Goal: Task Accomplishment & Management: Manage account settings

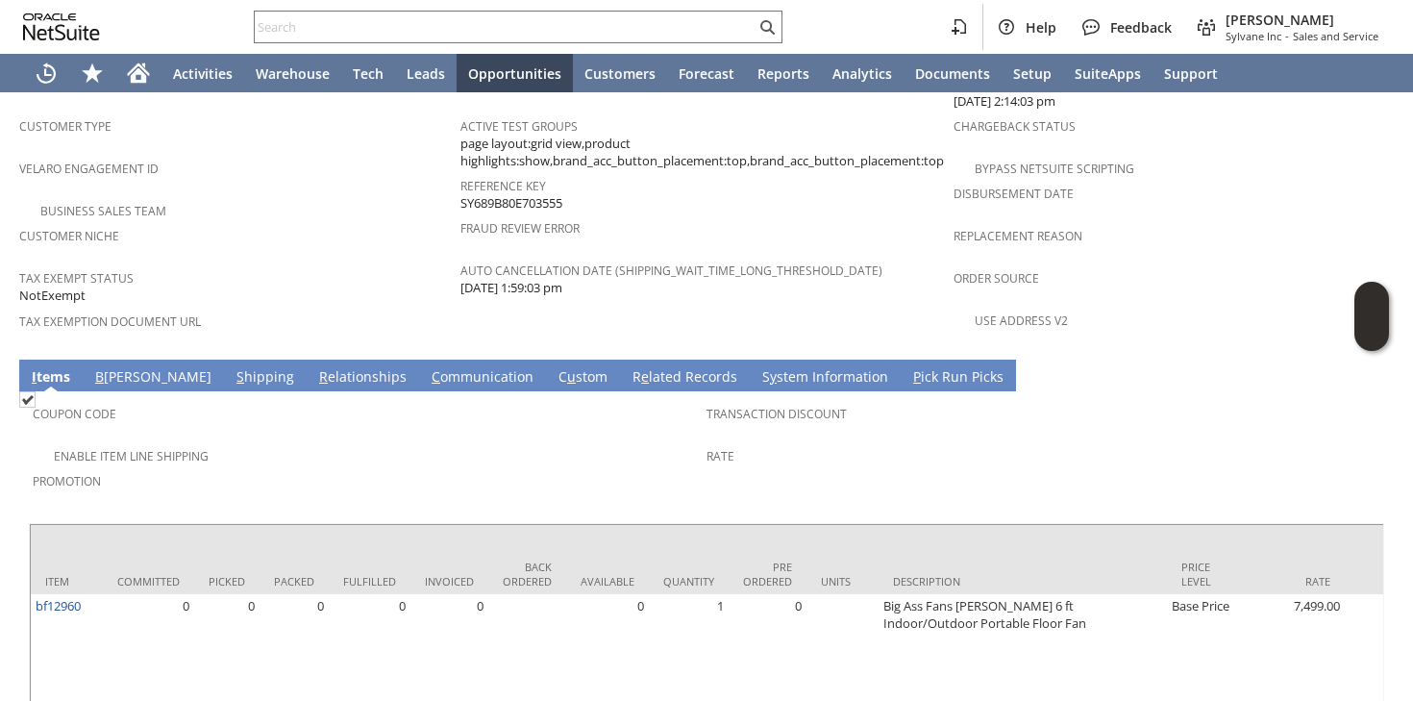
scroll to position [1249, 0]
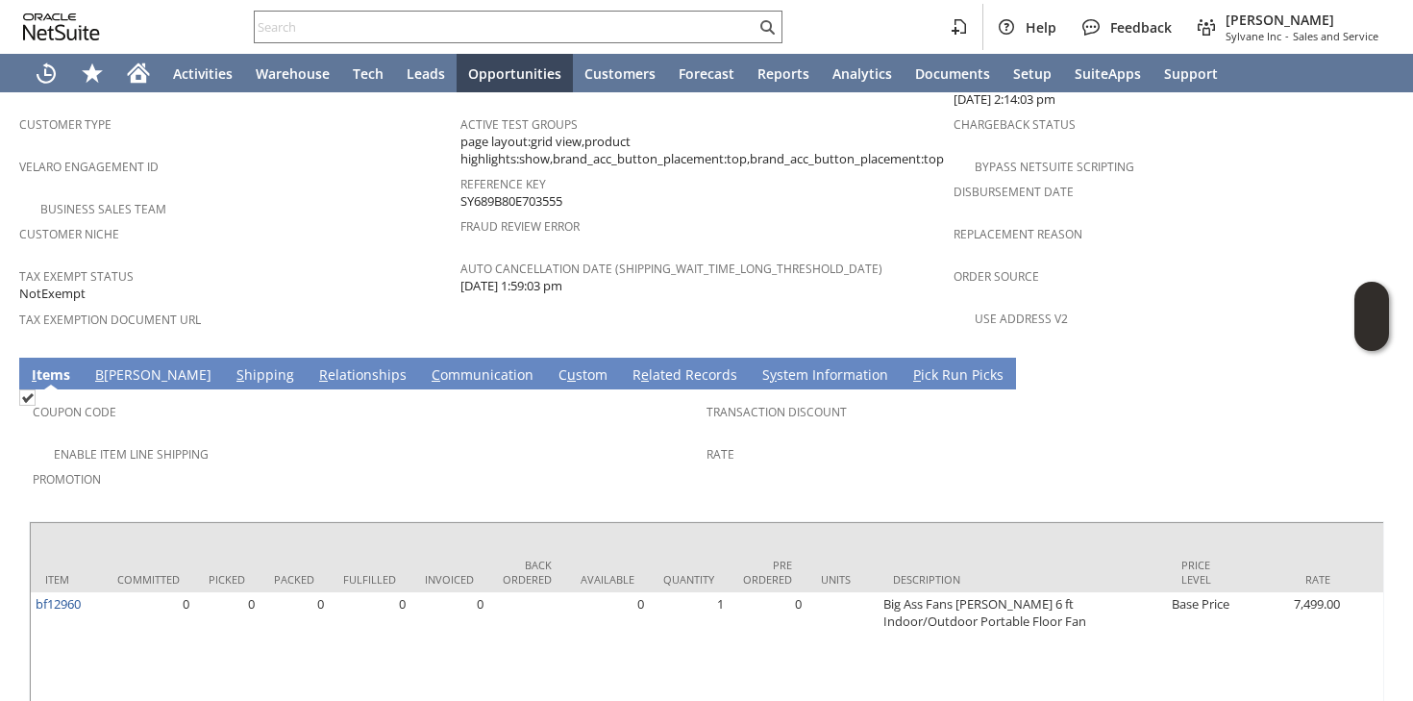
click at [232, 365] on link "S hipping" at bounding box center [265, 375] width 67 height 21
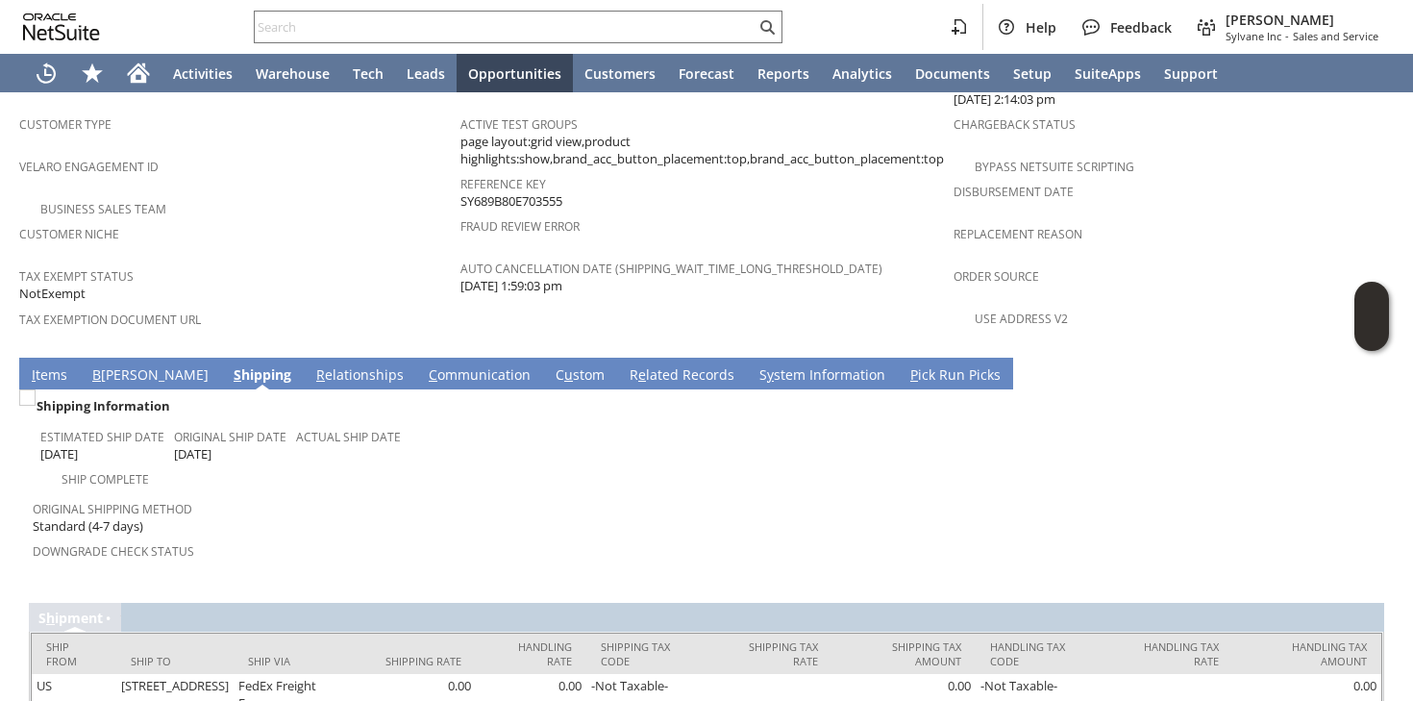
click at [40, 365] on link "I tems" at bounding box center [49, 375] width 45 height 21
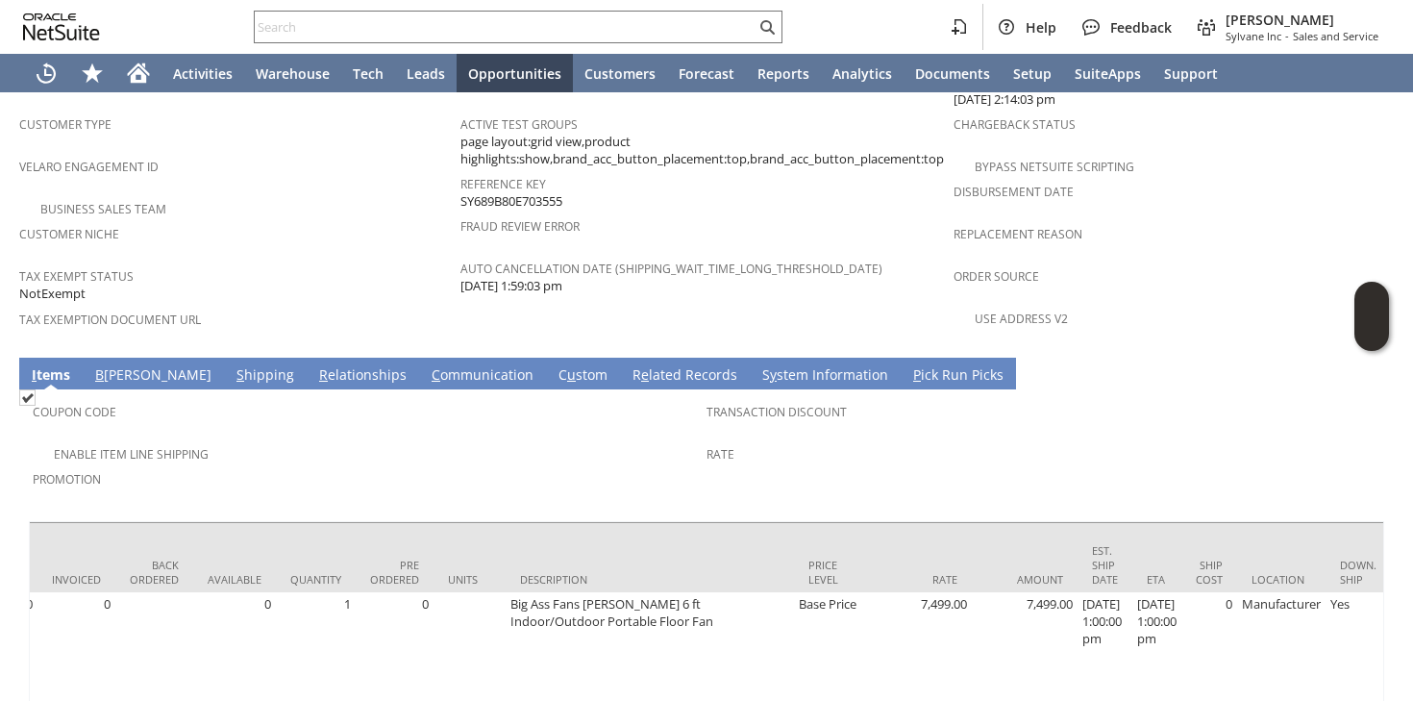
scroll to position [0, 0]
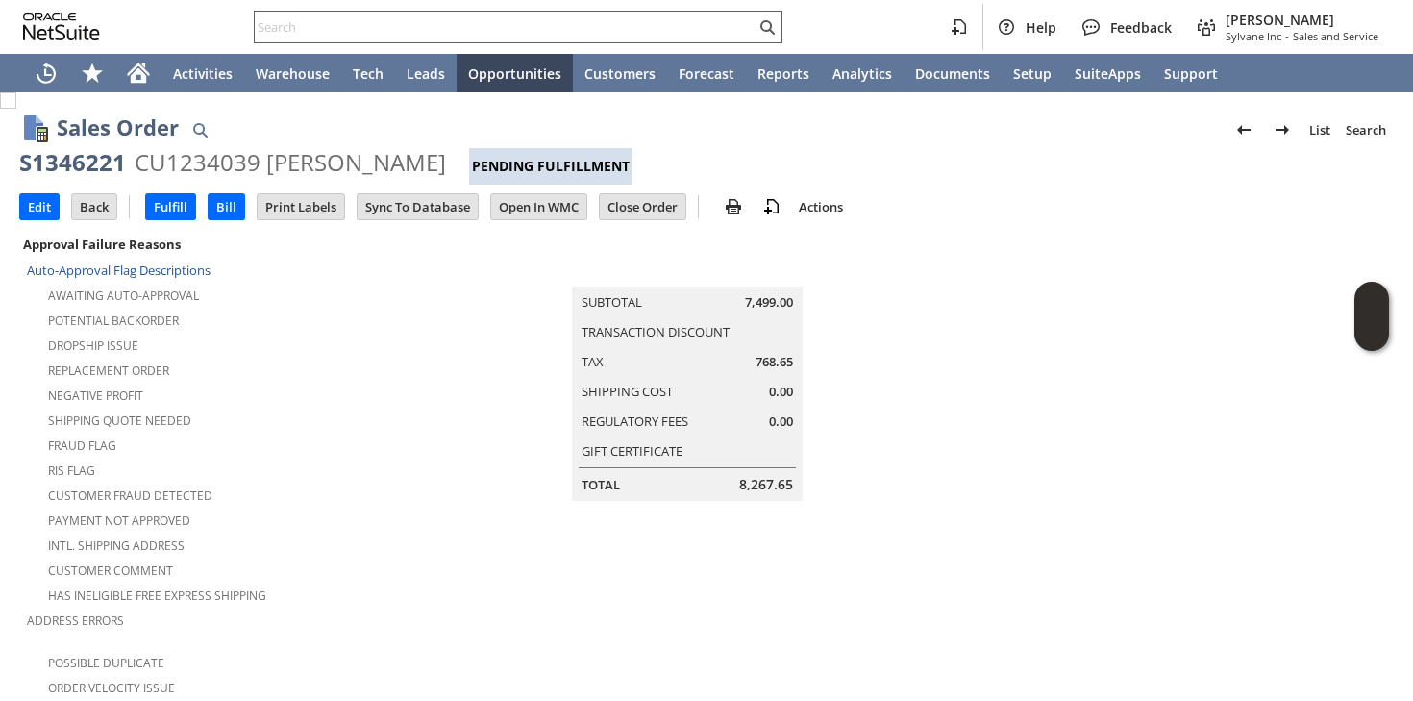
click at [472, 35] on input "text" at bounding box center [505, 26] width 501 height 23
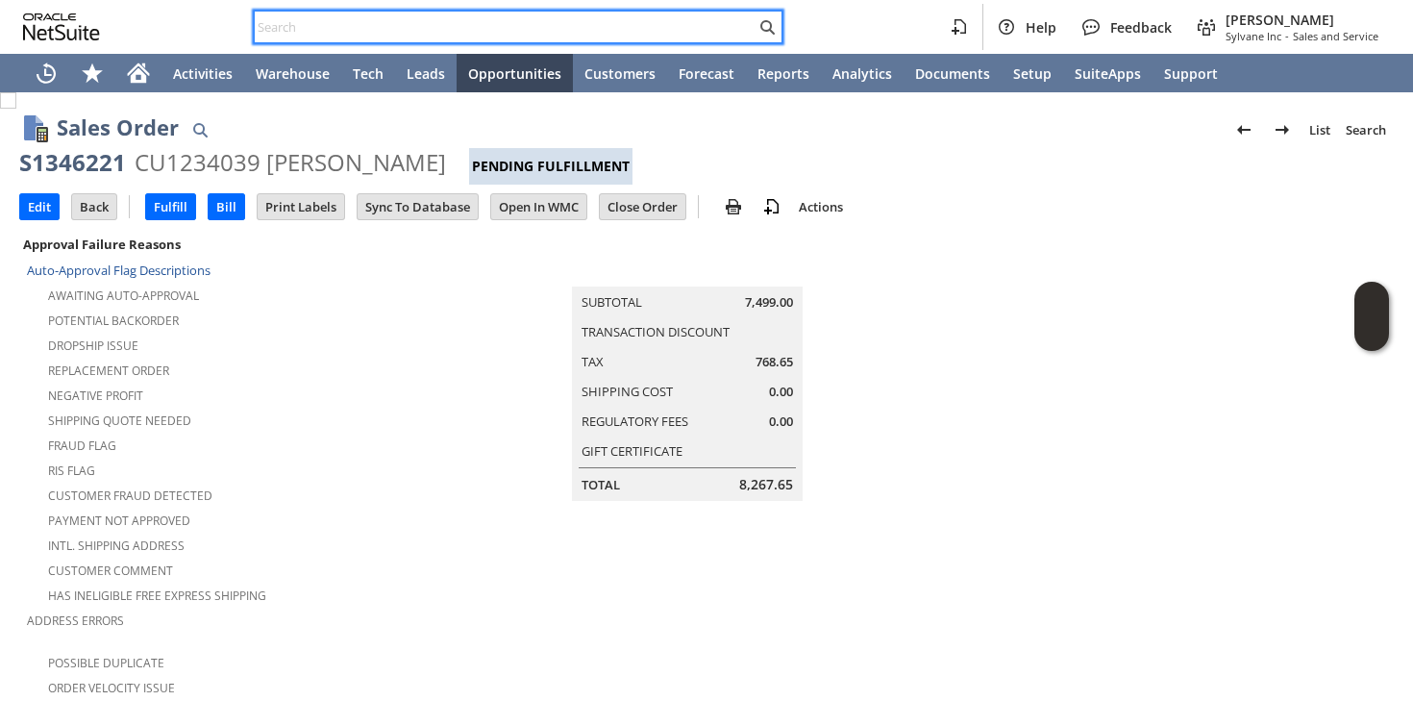
paste input "for her two grandkids in college 707-411-572"
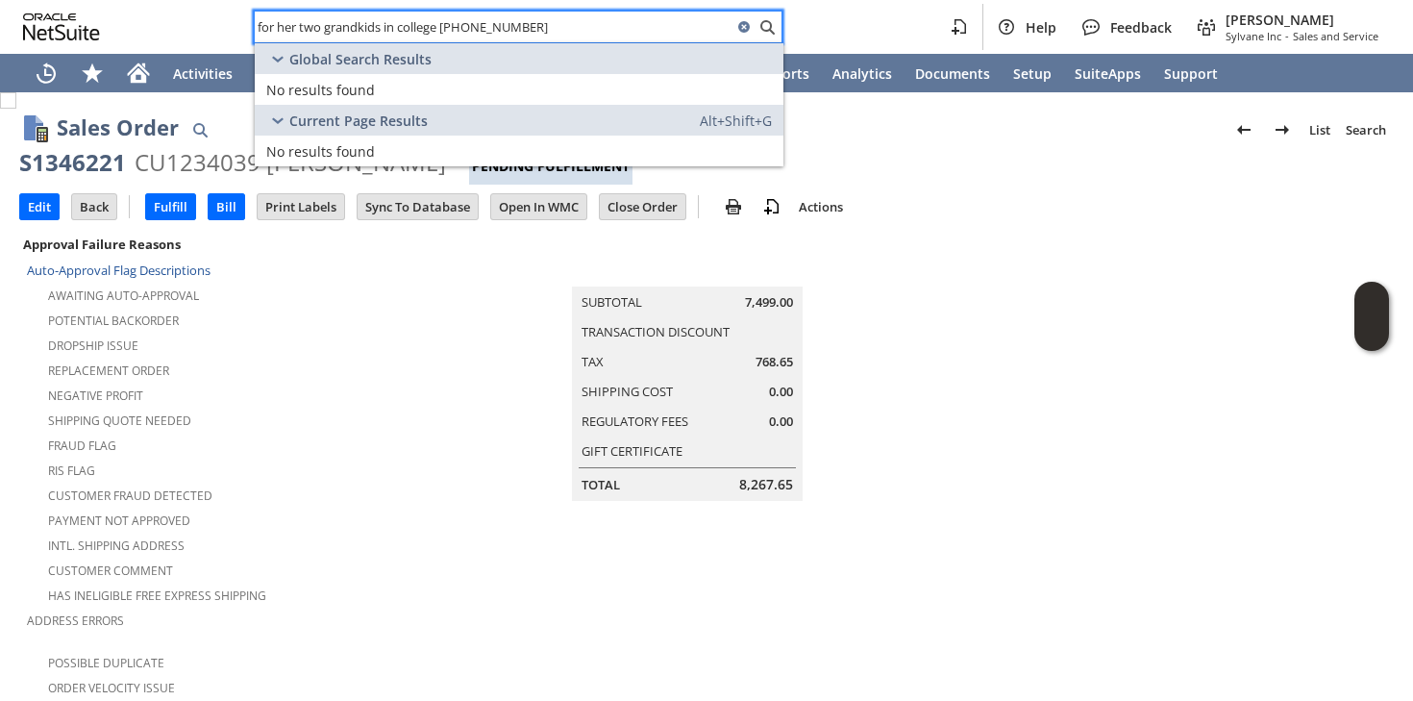
drag, startPoint x: 442, startPoint y: 28, endPoint x: 233, endPoint y: 19, distance: 209.7
click at [233, 19] on div "for her two grandkids in college 707-411-572 Help Feedback Faye Neri Sylvane In…" at bounding box center [706, 27] width 1413 height 54
type input "707-411-572"
click at [328, 31] on input "707-411-572" at bounding box center [494, 26] width 478 height 23
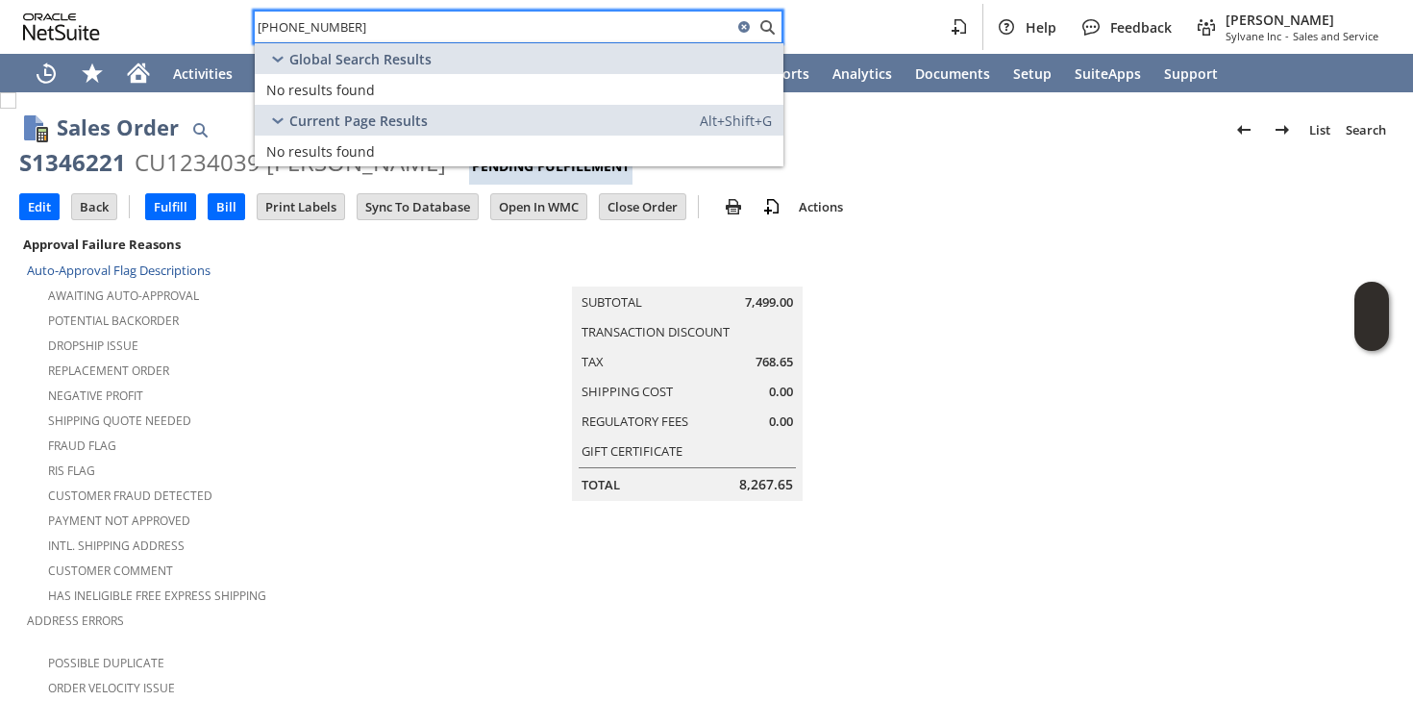
click at [328, 37] on input "707-411-572" at bounding box center [494, 26] width 478 height 23
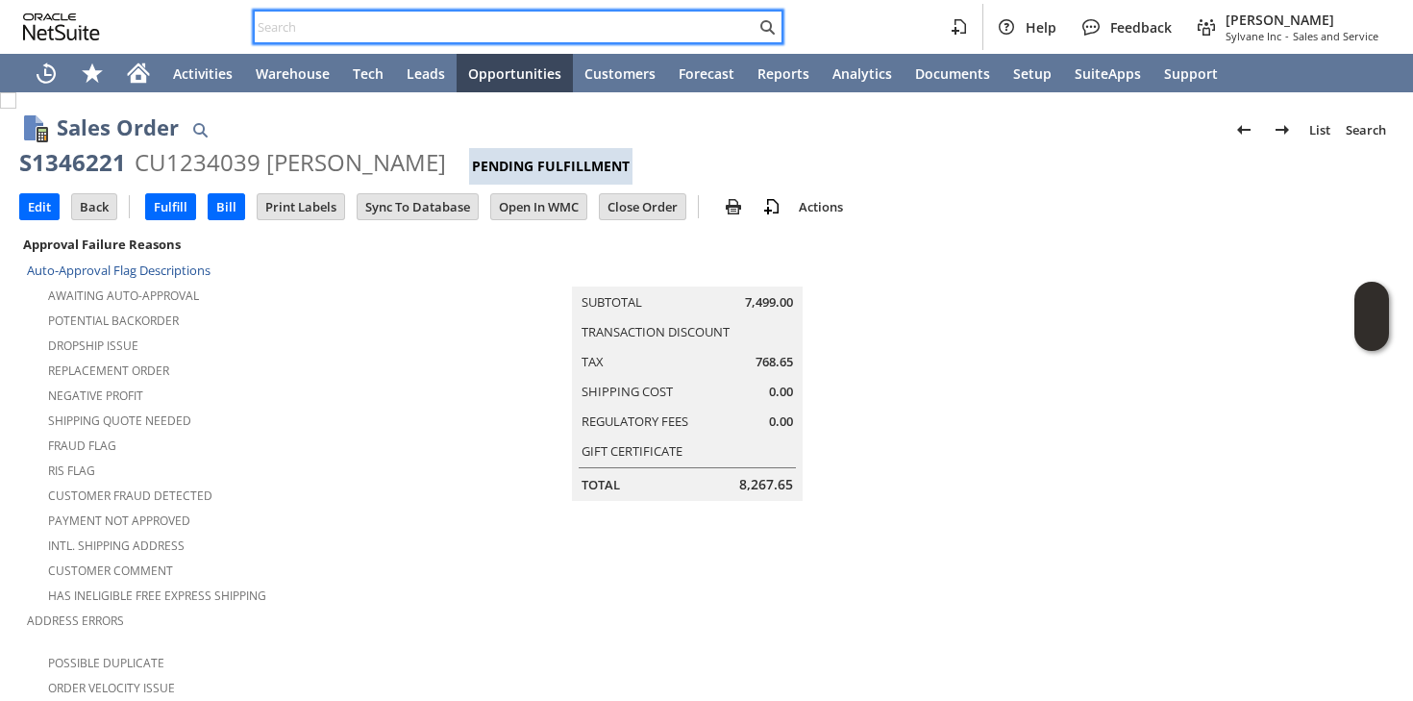
paste input "6173010594"
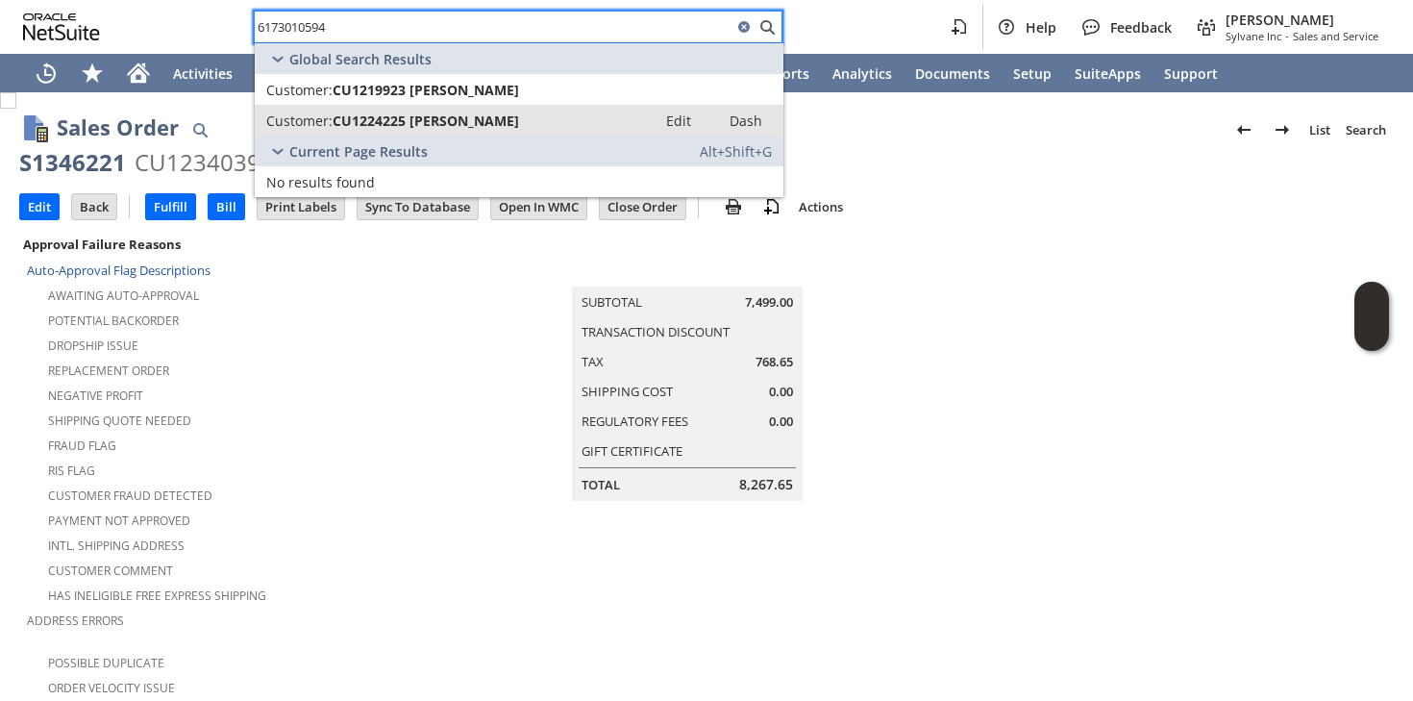
type input "6173010594"
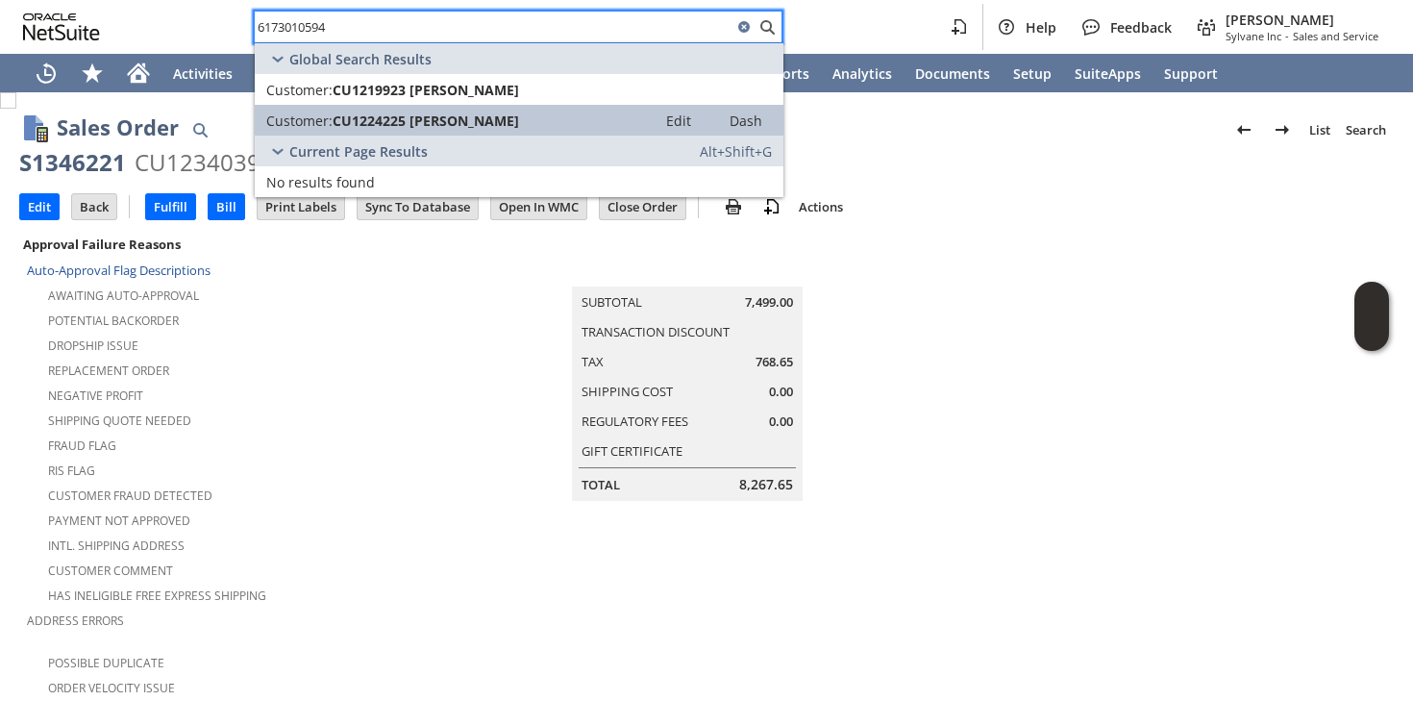
click at [440, 119] on span "CU1224225 [PERSON_NAME]" at bounding box center [426, 120] width 186 height 18
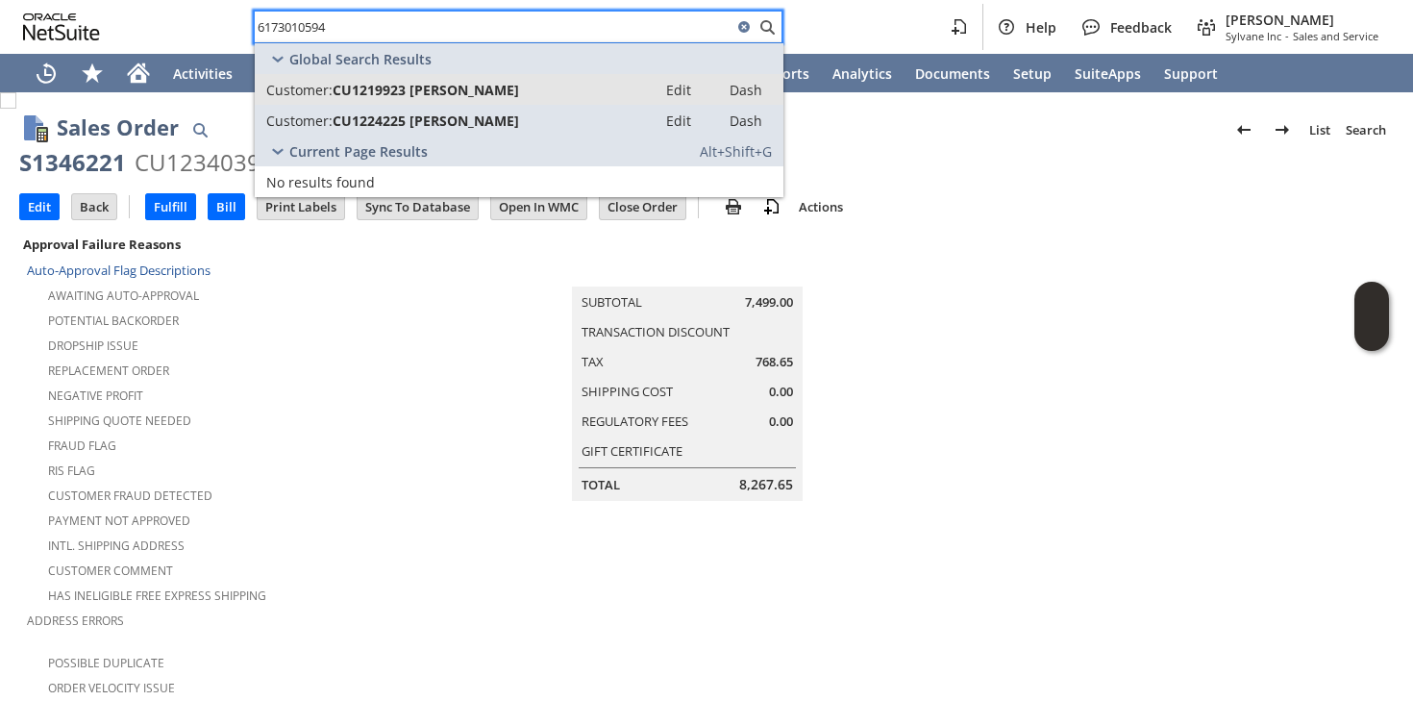
click at [445, 95] on span "CU1219923 Daniel McCarthy" at bounding box center [426, 90] width 186 height 18
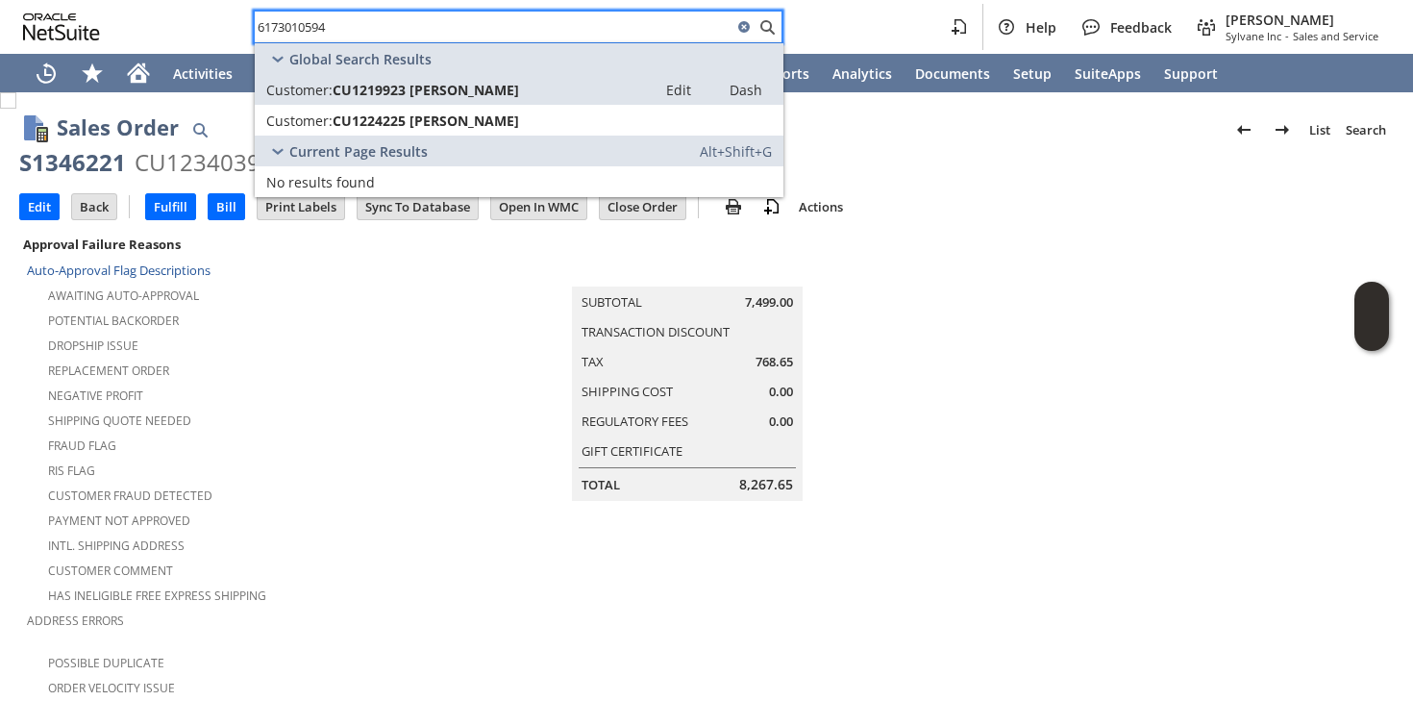
click at [354, 364] on div "Replacement Order" at bounding box center [243, 368] width 433 height 23
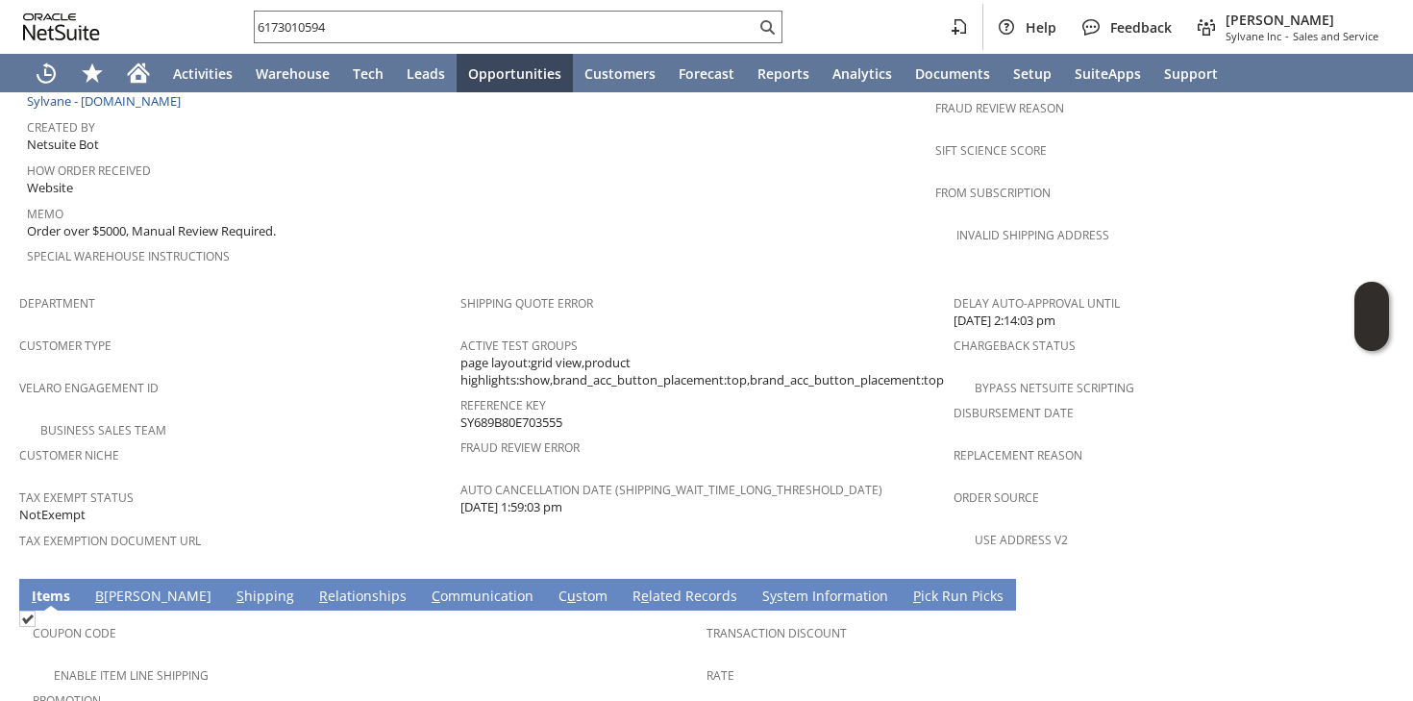
scroll to position [1249, 0]
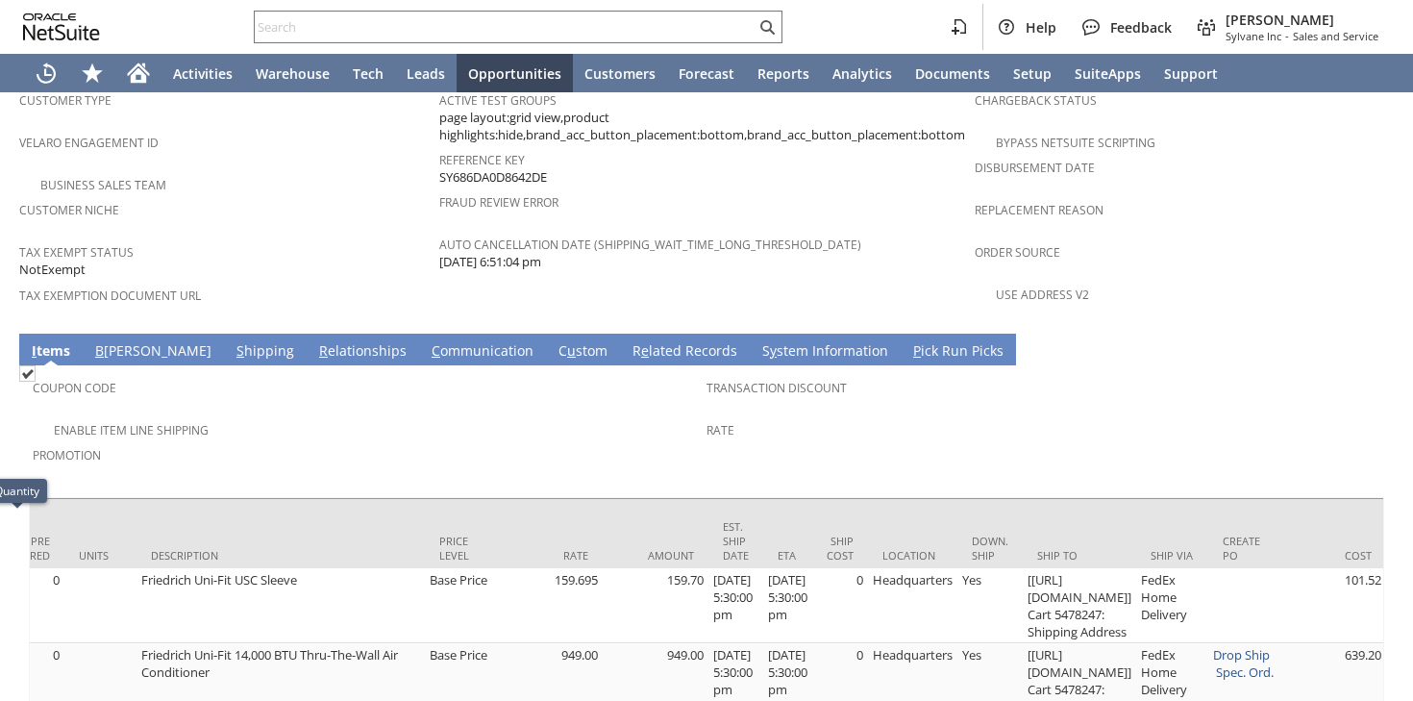
scroll to position [0, 753]
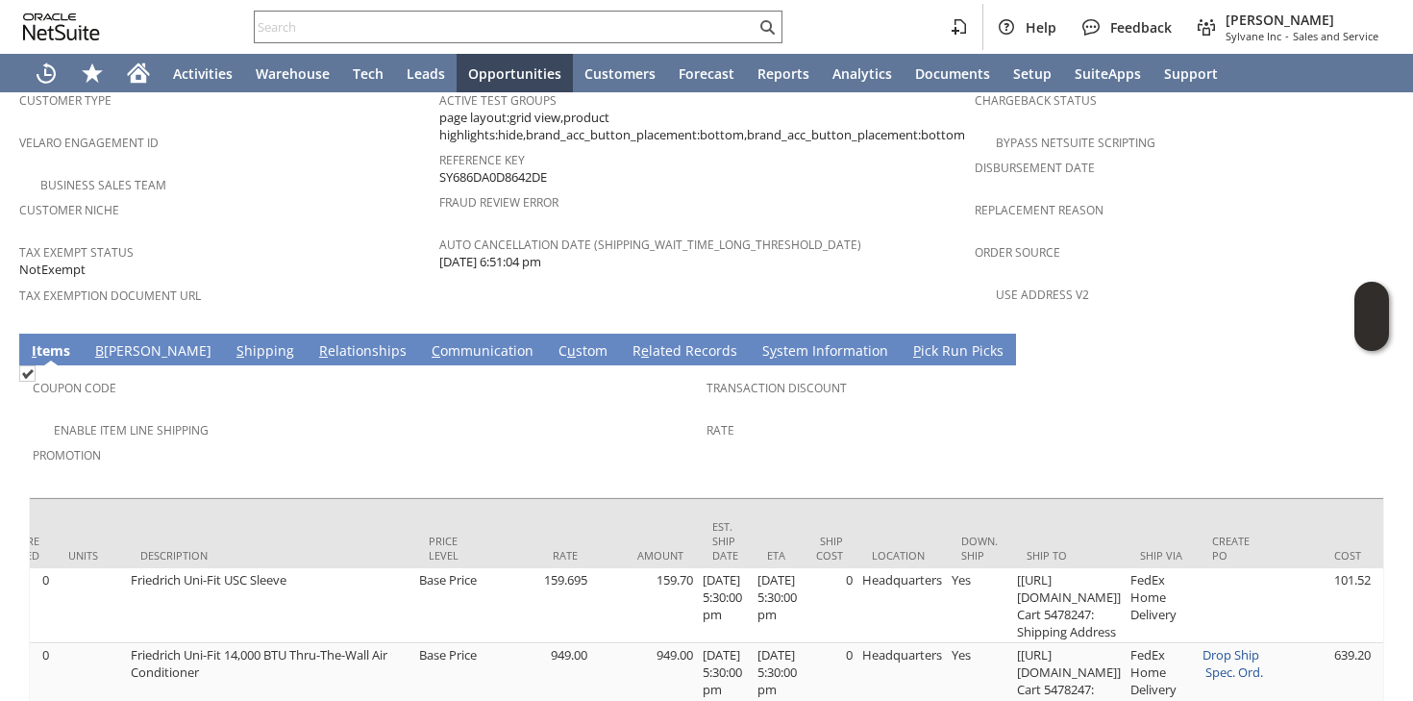
click at [232, 341] on link "S hipping" at bounding box center [265, 351] width 67 height 21
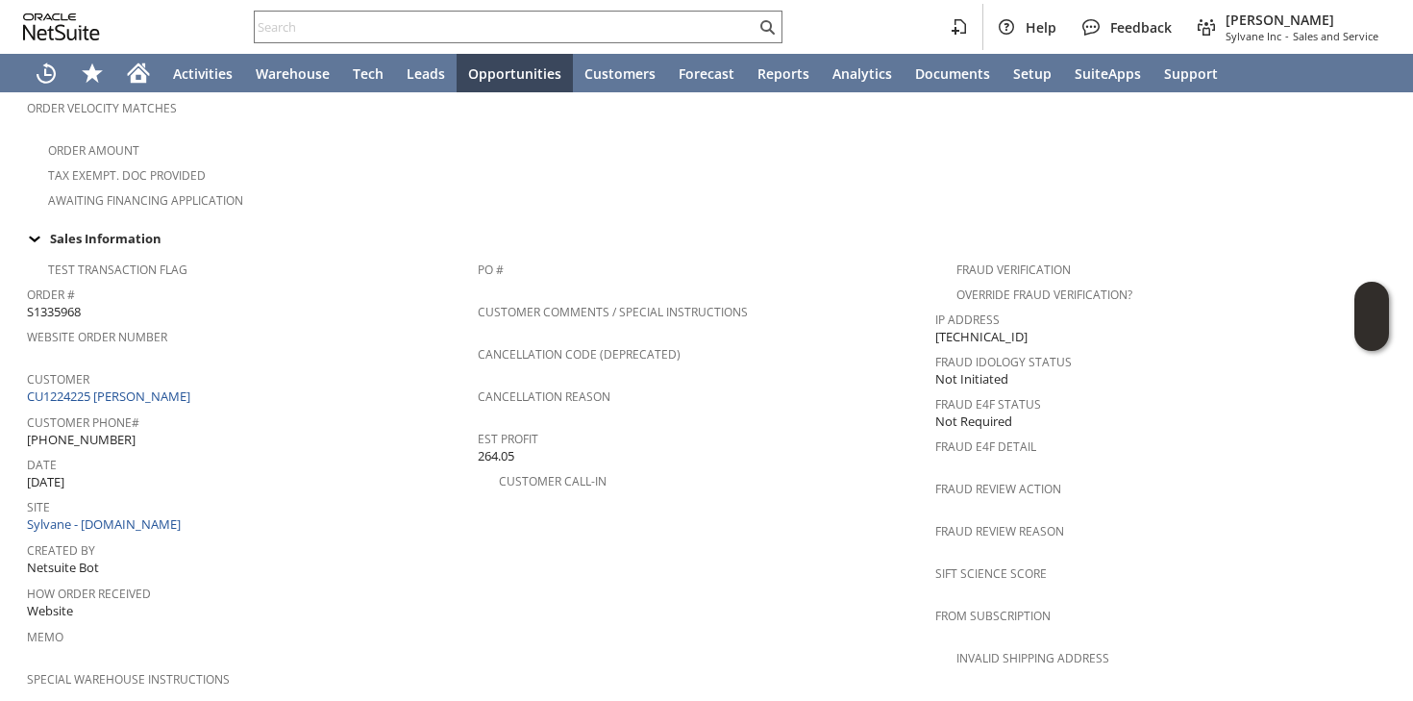
scroll to position [710, 0]
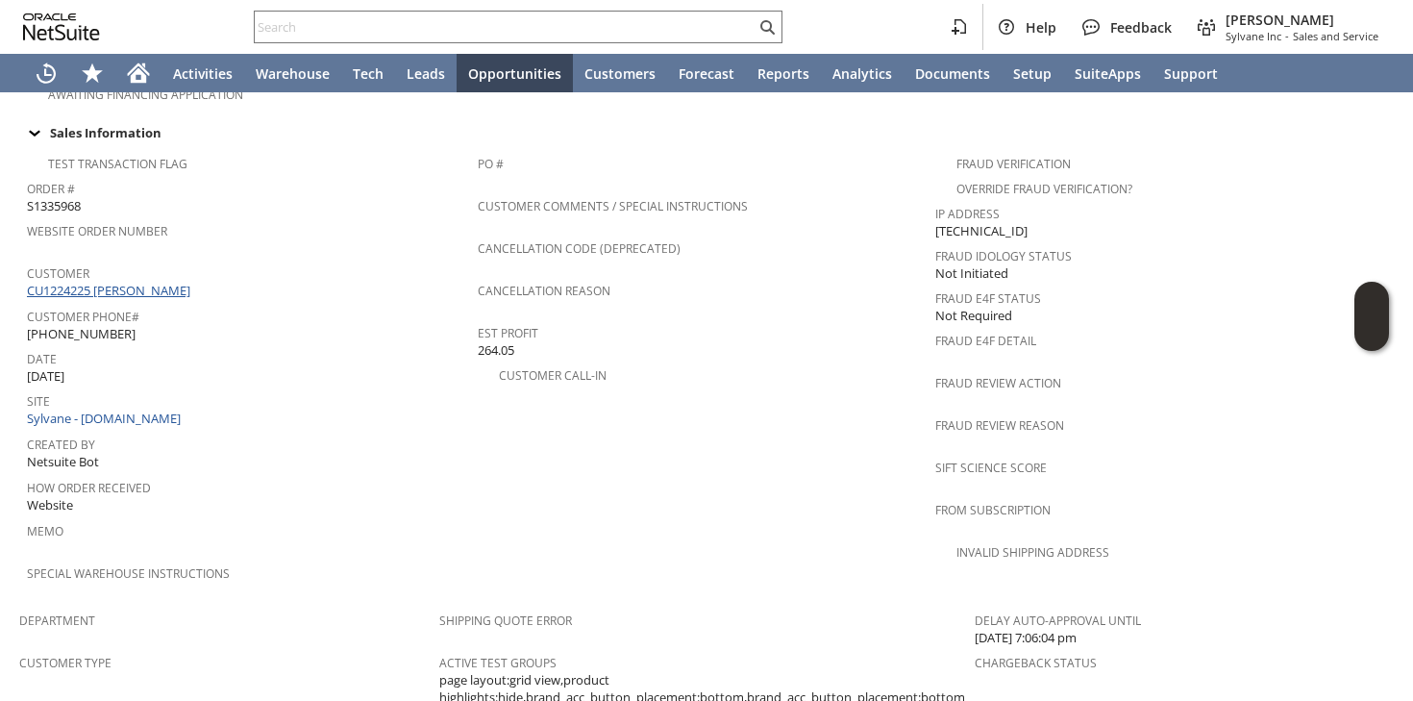
click at [157, 282] on link "CU1224225 [PERSON_NAME]" at bounding box center [111, 290] width 168 height 17
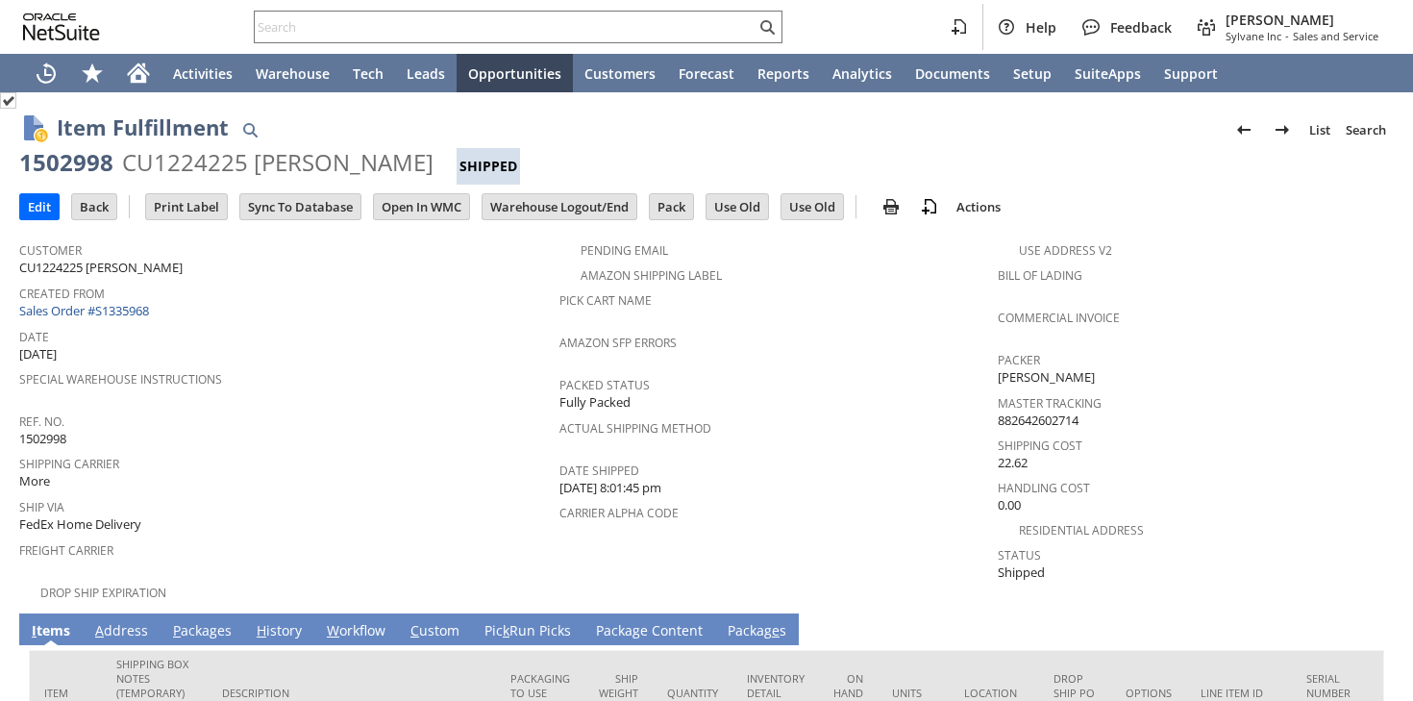
scroll to position [116, 0]
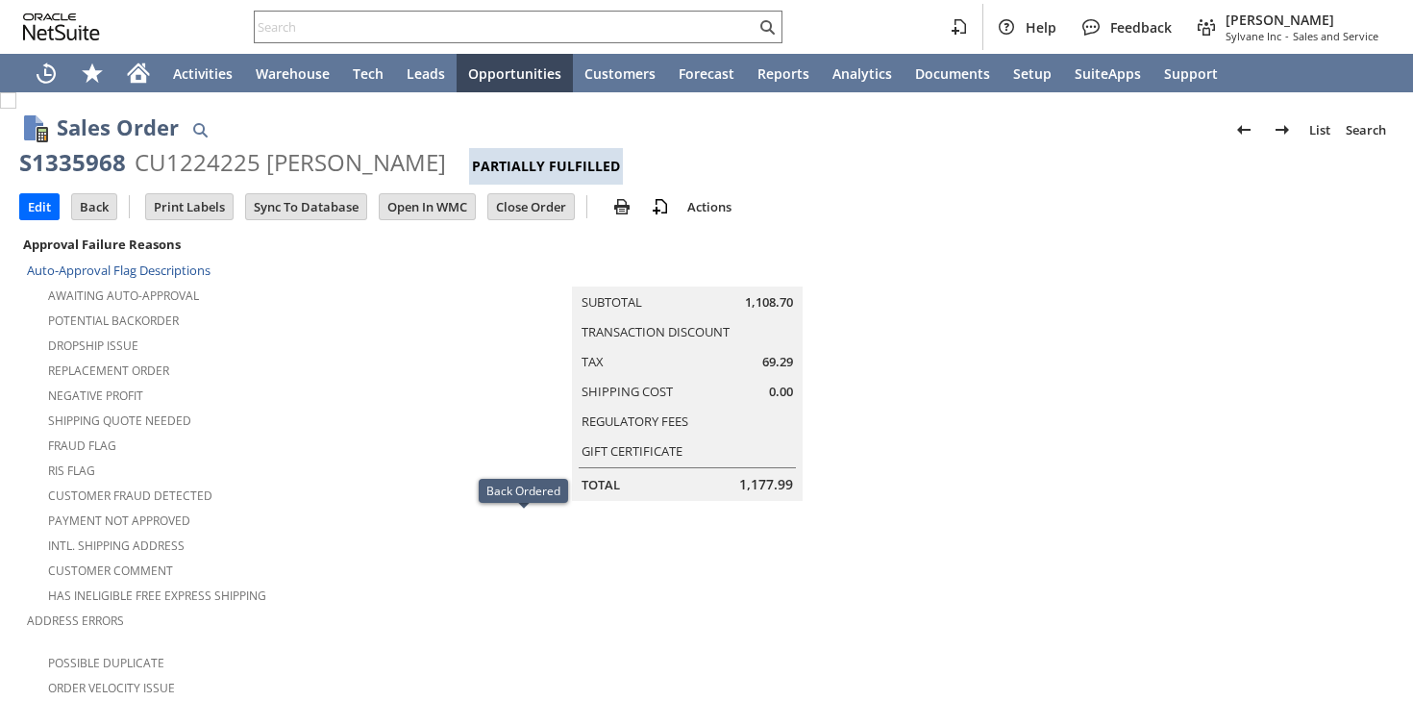
scroll to position [1273, 0]
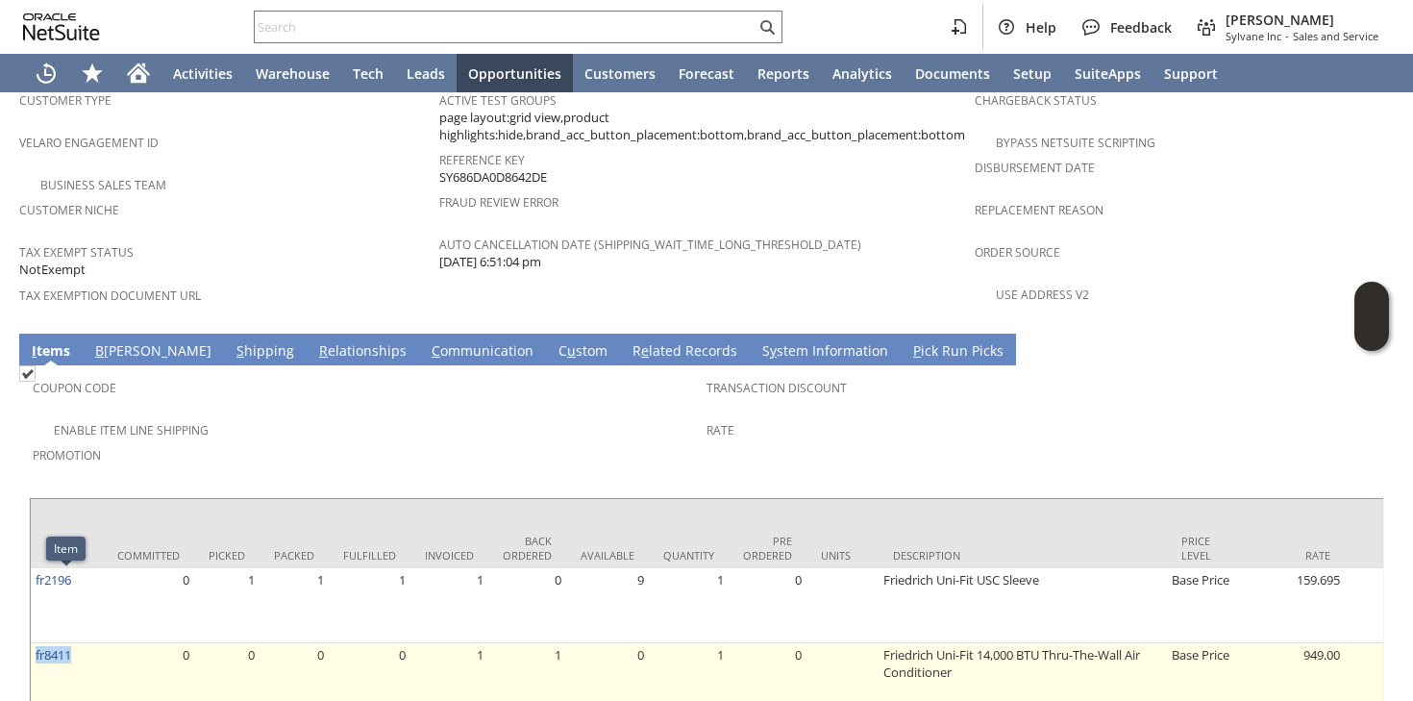
drag, startPoint x: 81, startPoint y: 586, endPoint x: 35, endPoint y: 582, distance: 46.3
click at [35, 643] on td "fr8411" at bounding box center [67, 698] width 72 height 110
copy link "fr8411"
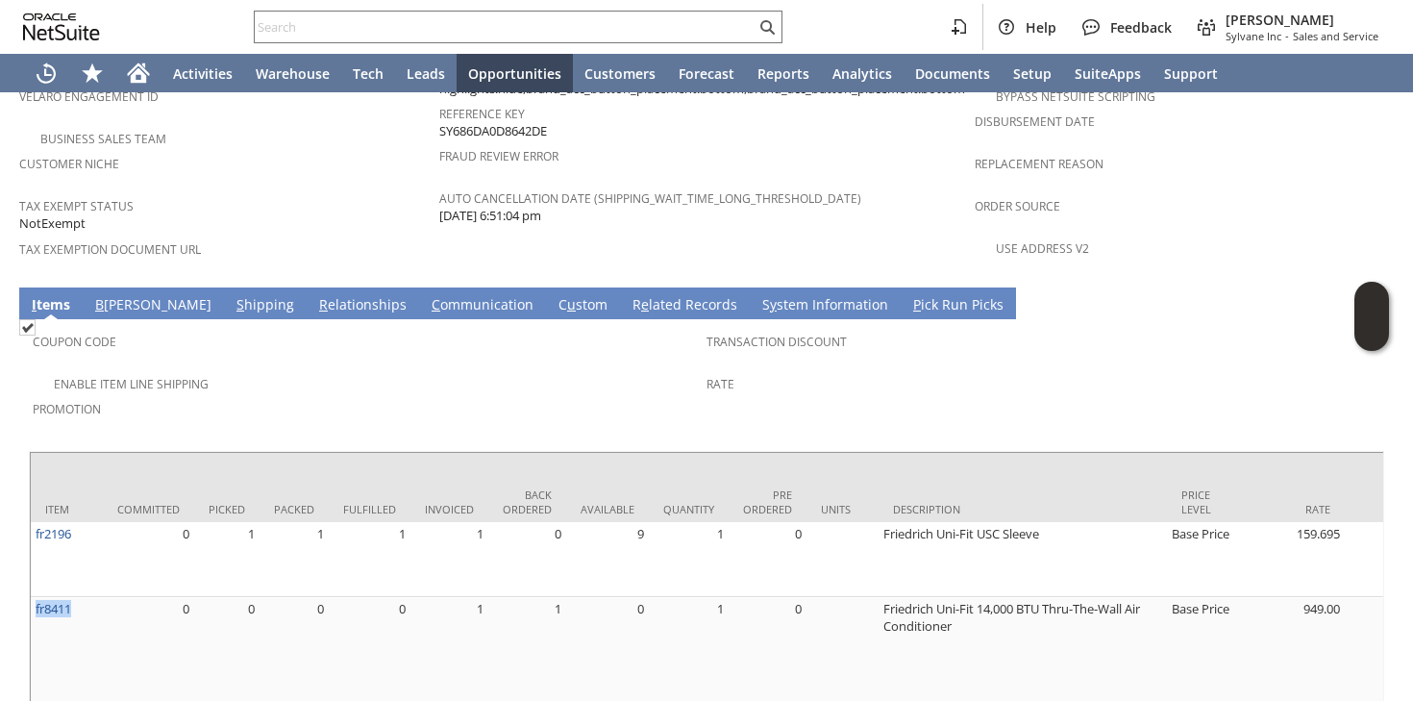
scroll to position [1324, 0]
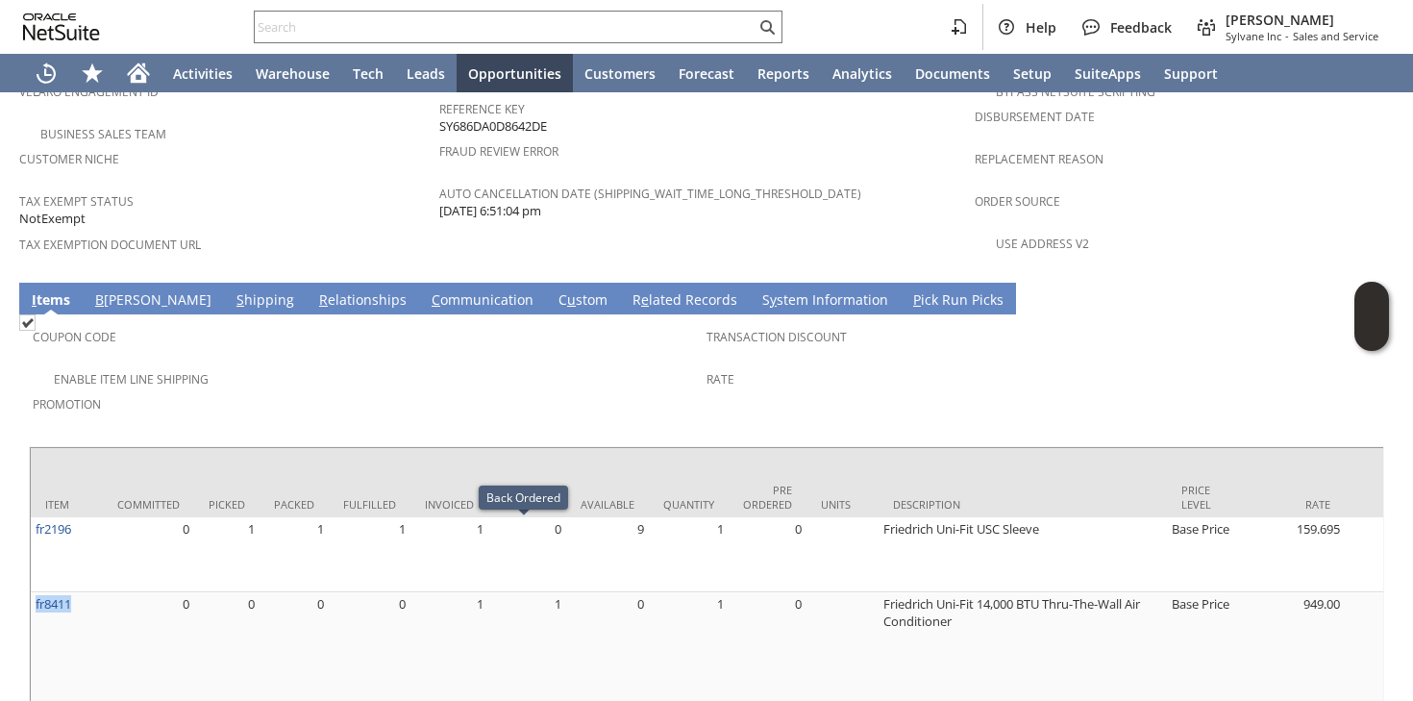
click at [478, 390] on div "Promotion" at bounding box center [365, 410] width 664 height 40
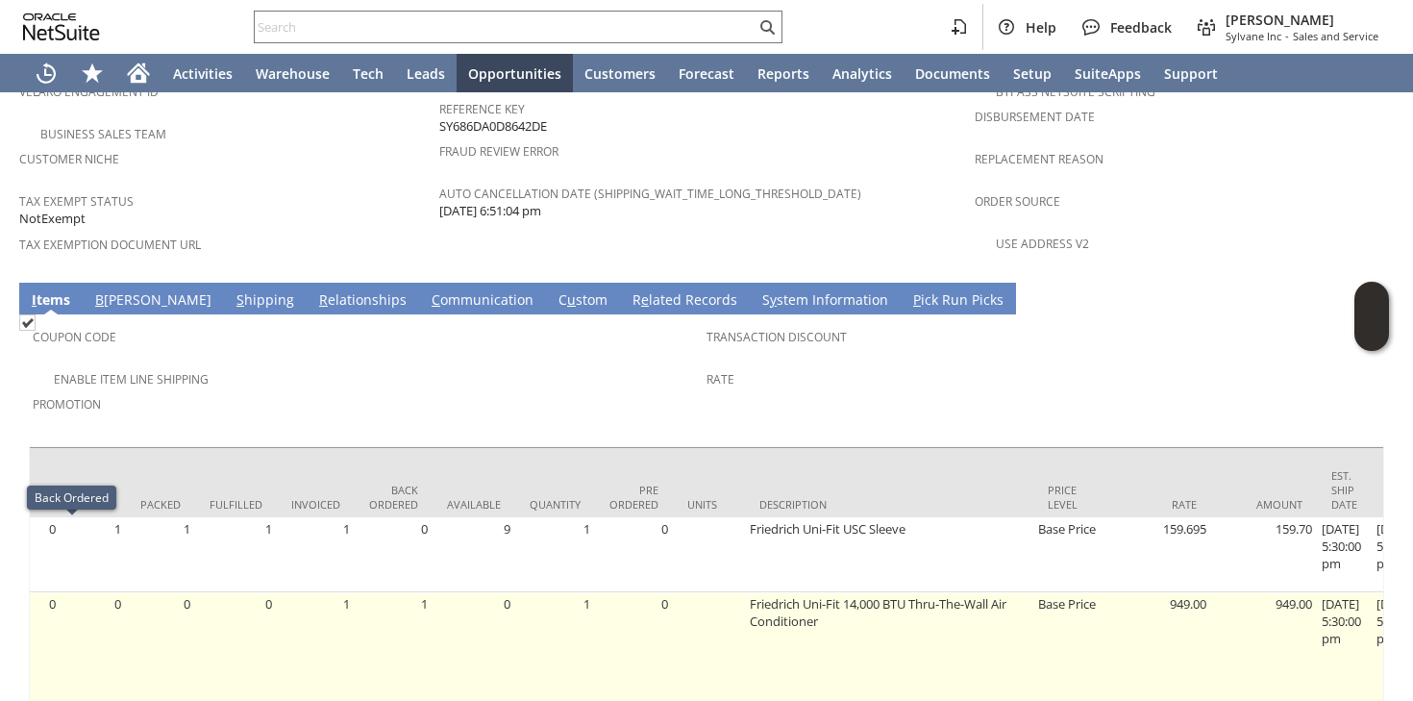
scroll to position [0, 31]
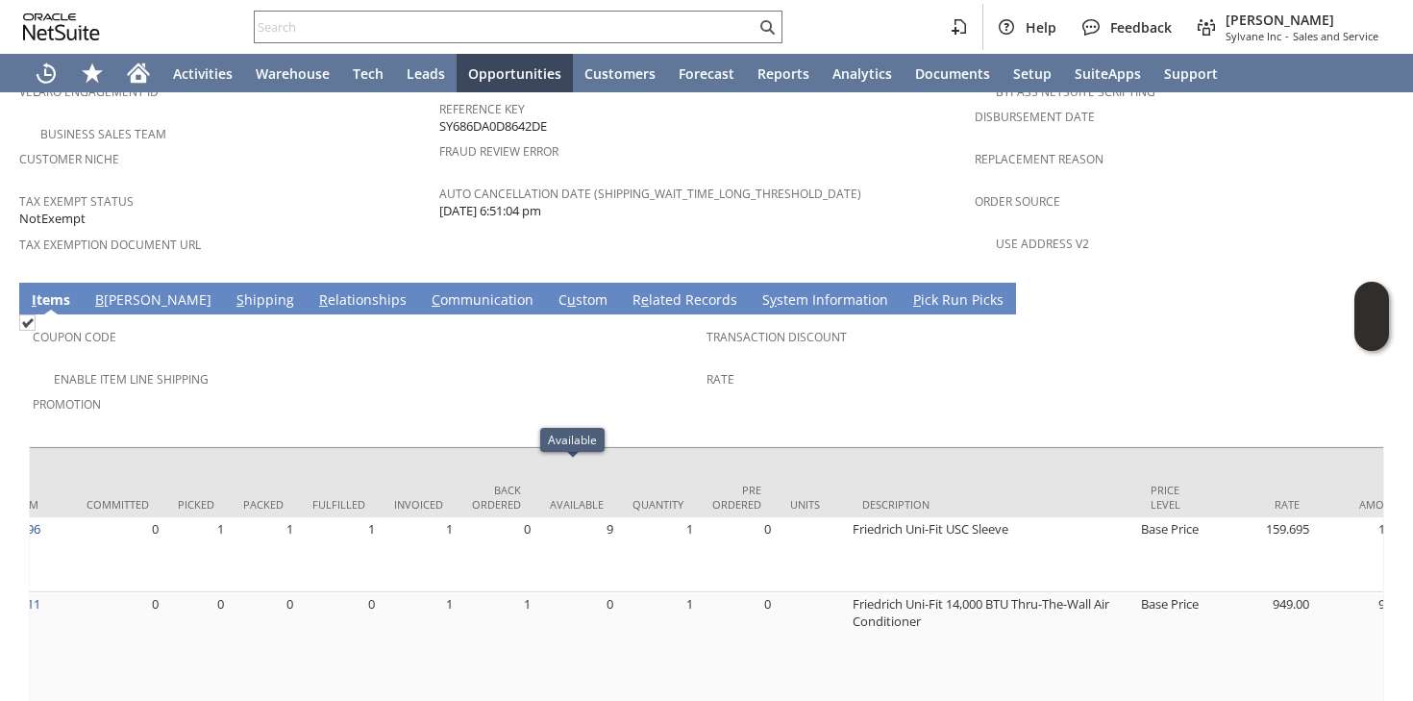
click at [476, 390] on span "Promotion" at bounding box center [365, 401] width 664 height 22
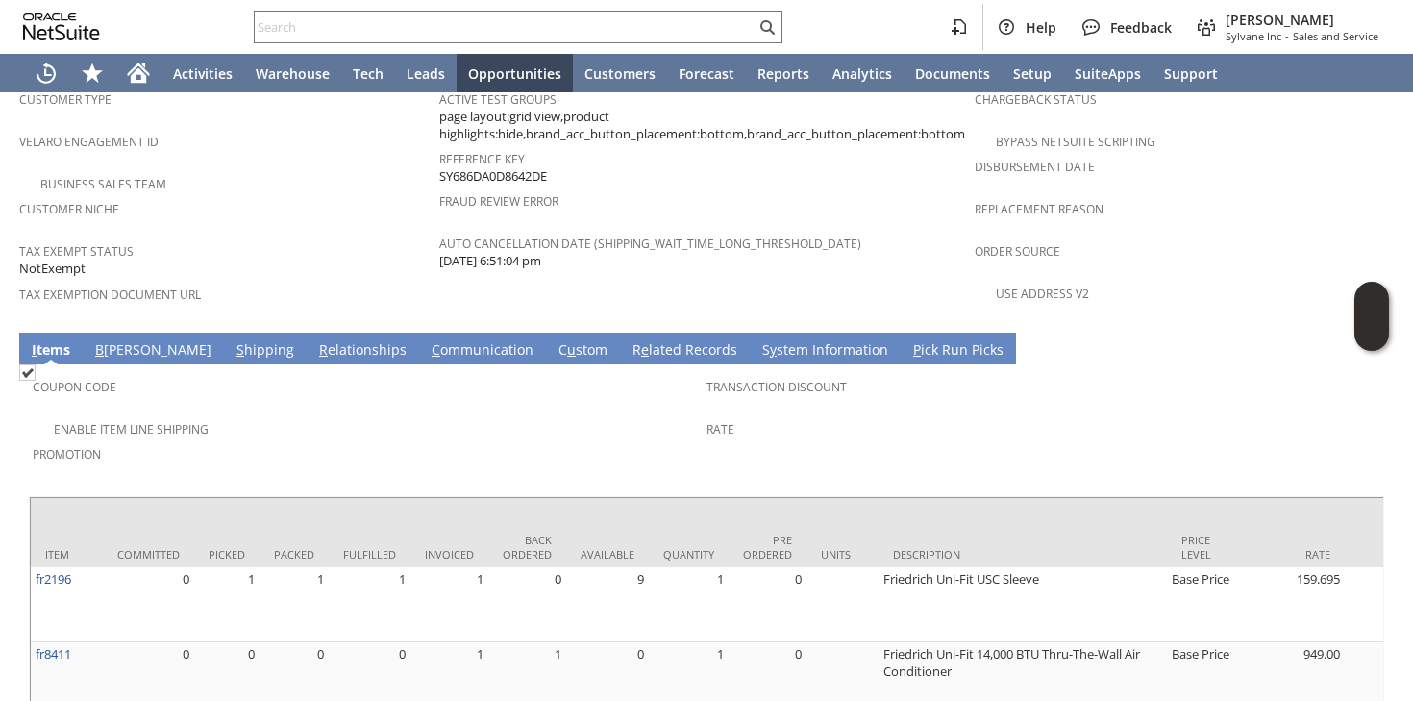
scroll to position [1280, 0]
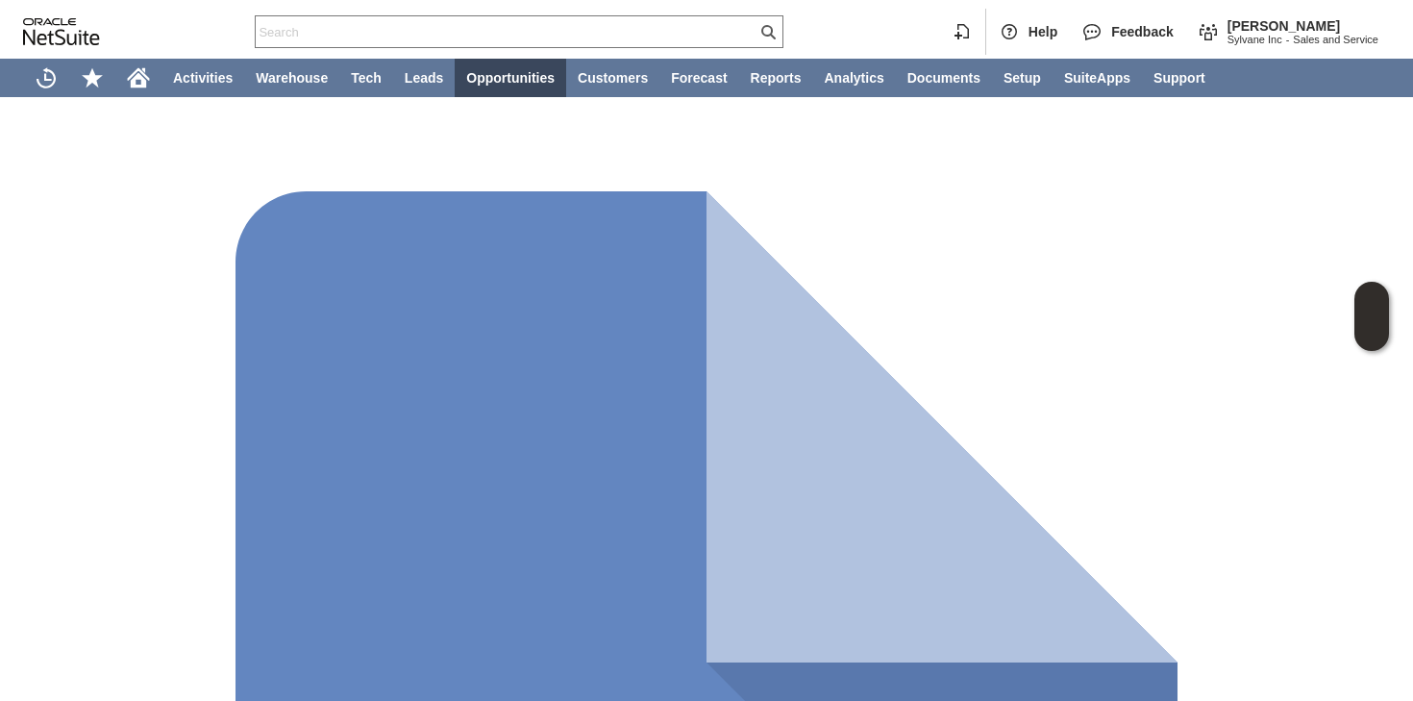
scroll to position [116, 0]
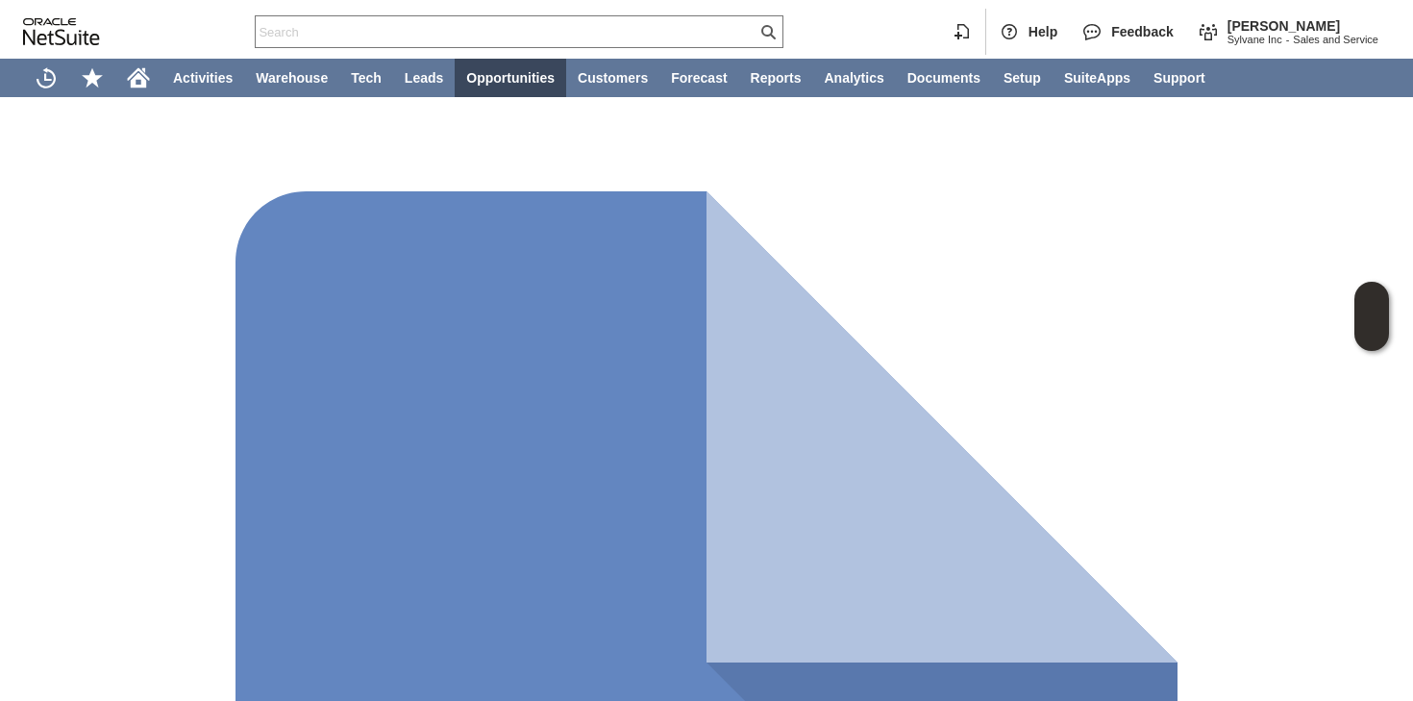
copy span "Daniel McCarthy"
copy span "44 High St"
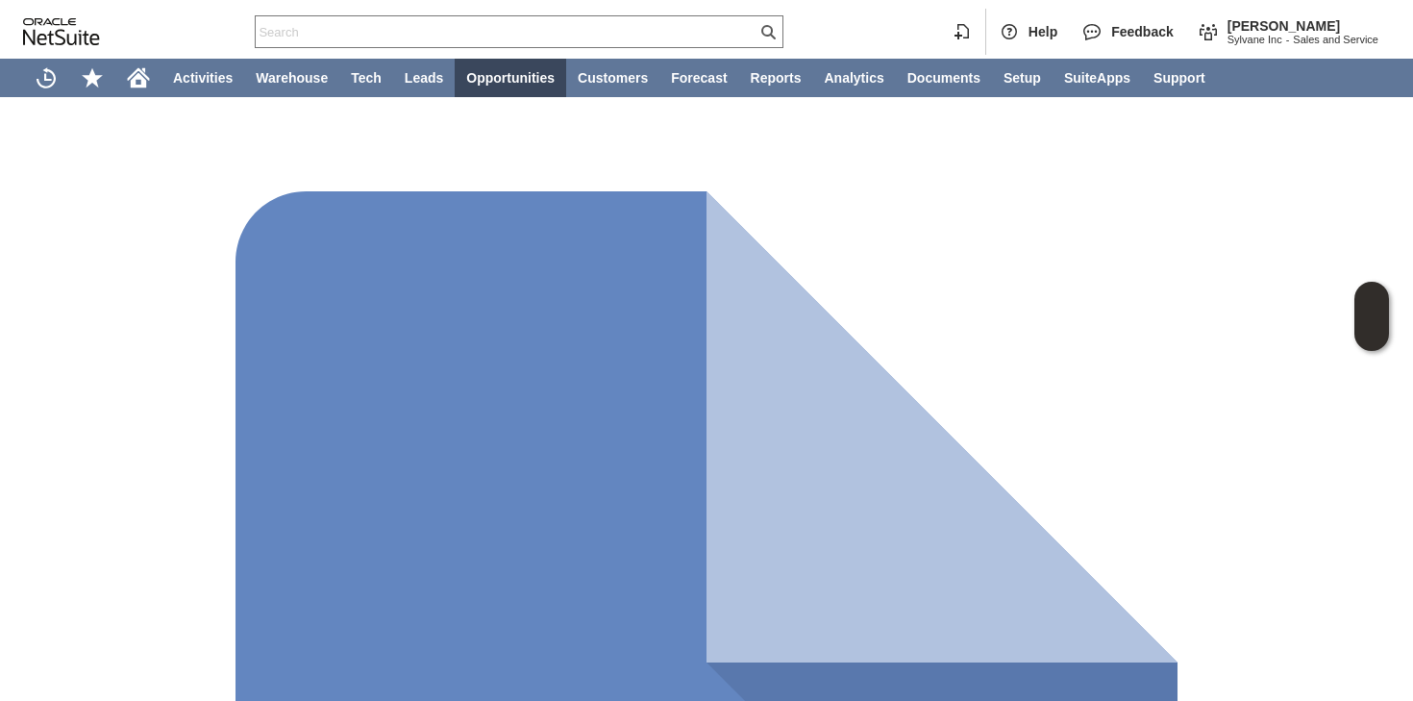
copy span "02129"
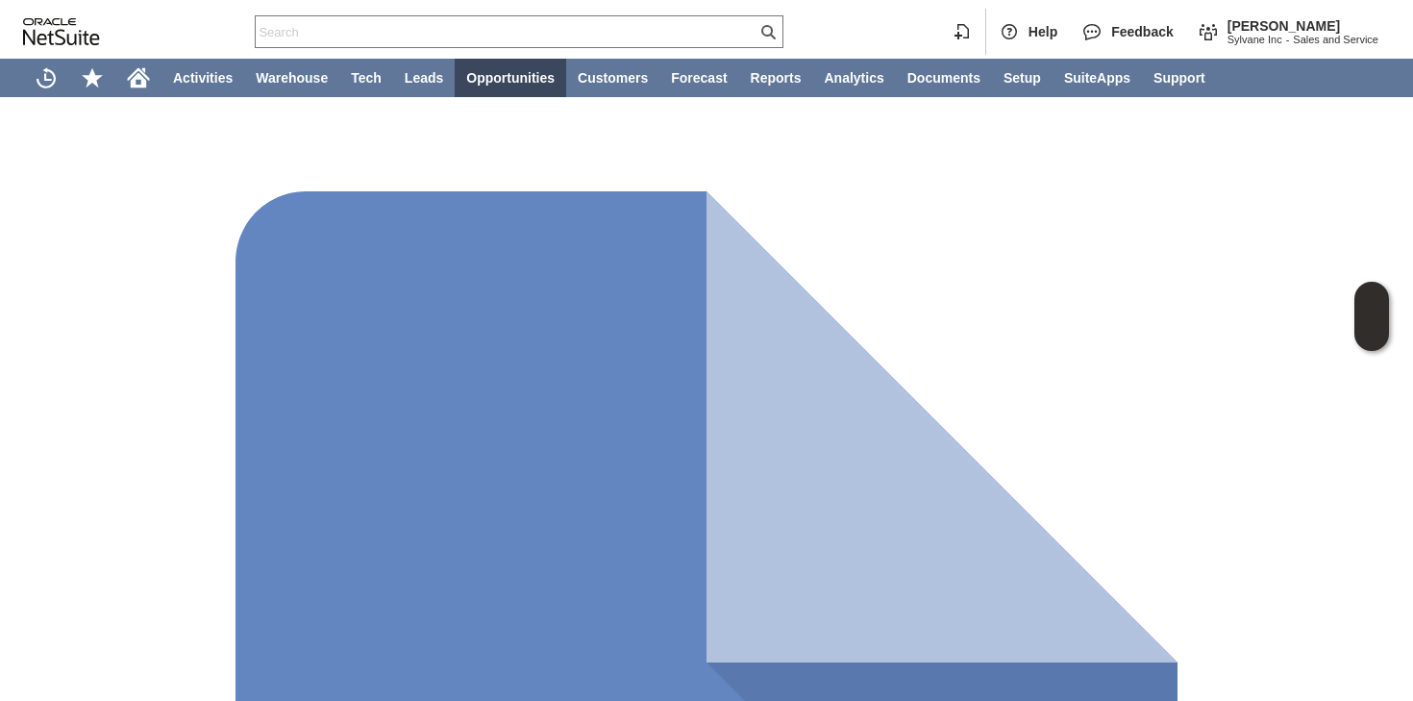
copy td "Friedrich Uni-Fit USC Sleeve"
click at [392, 23] on input "text" at bounding box center [506, 31] width 501 height 23
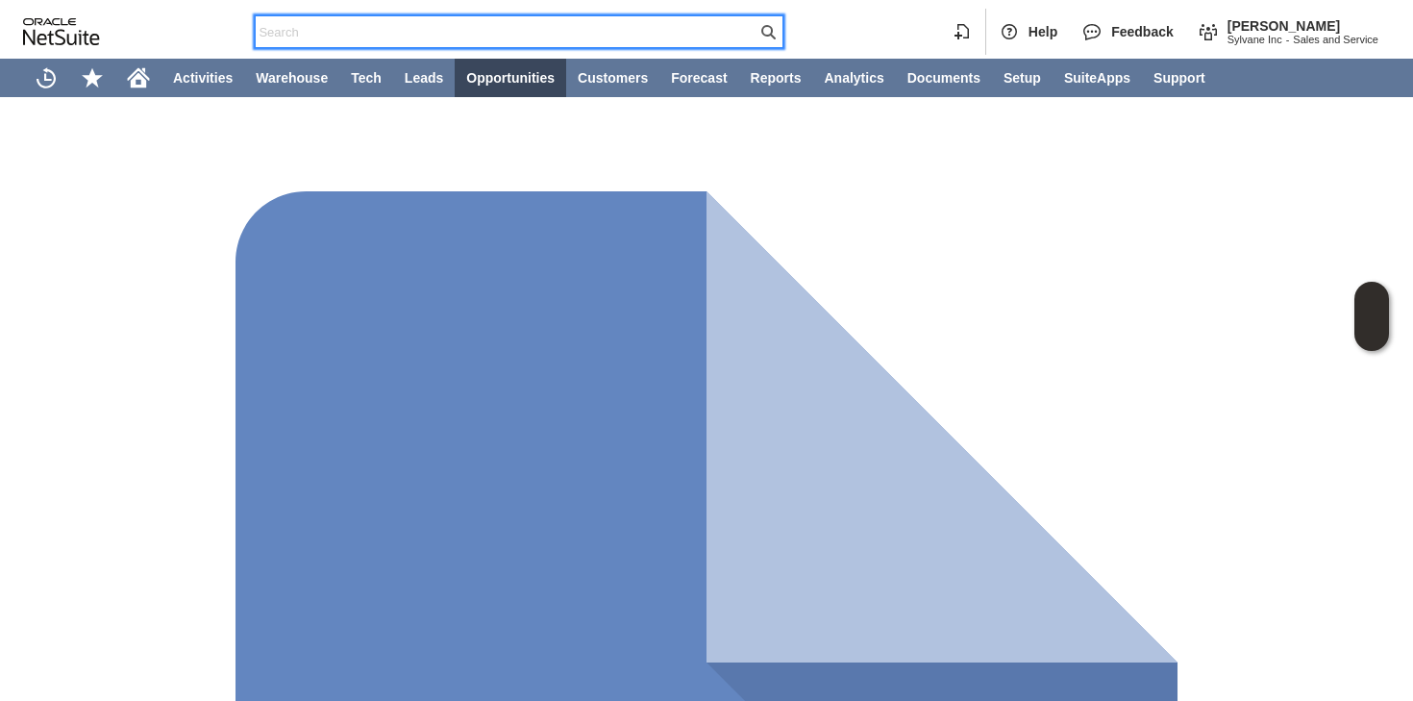
paste input "cpsram21@gmail.com"
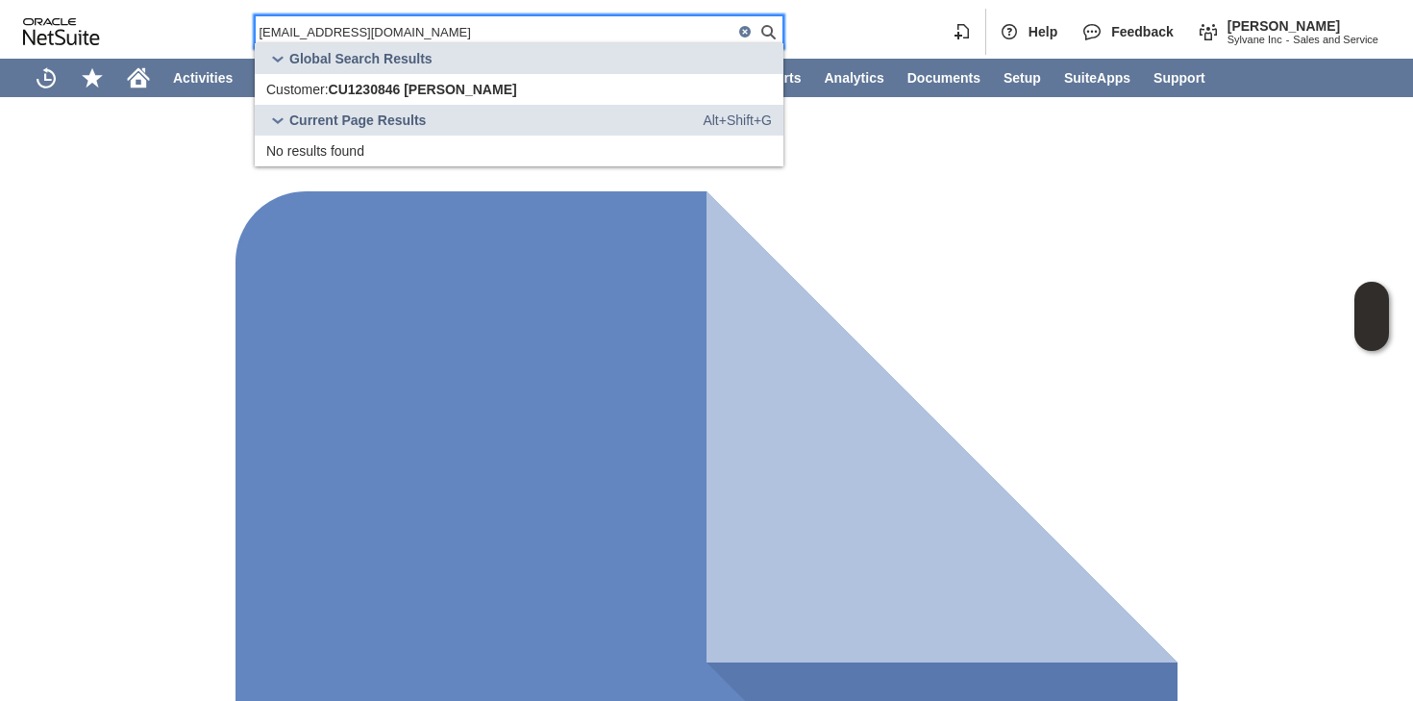
type input "cpsram21@gmail.com"
click at [342, 97] on span "CU1230846 Chris Smith" at bounding box center [423, 89] width 188 height 15
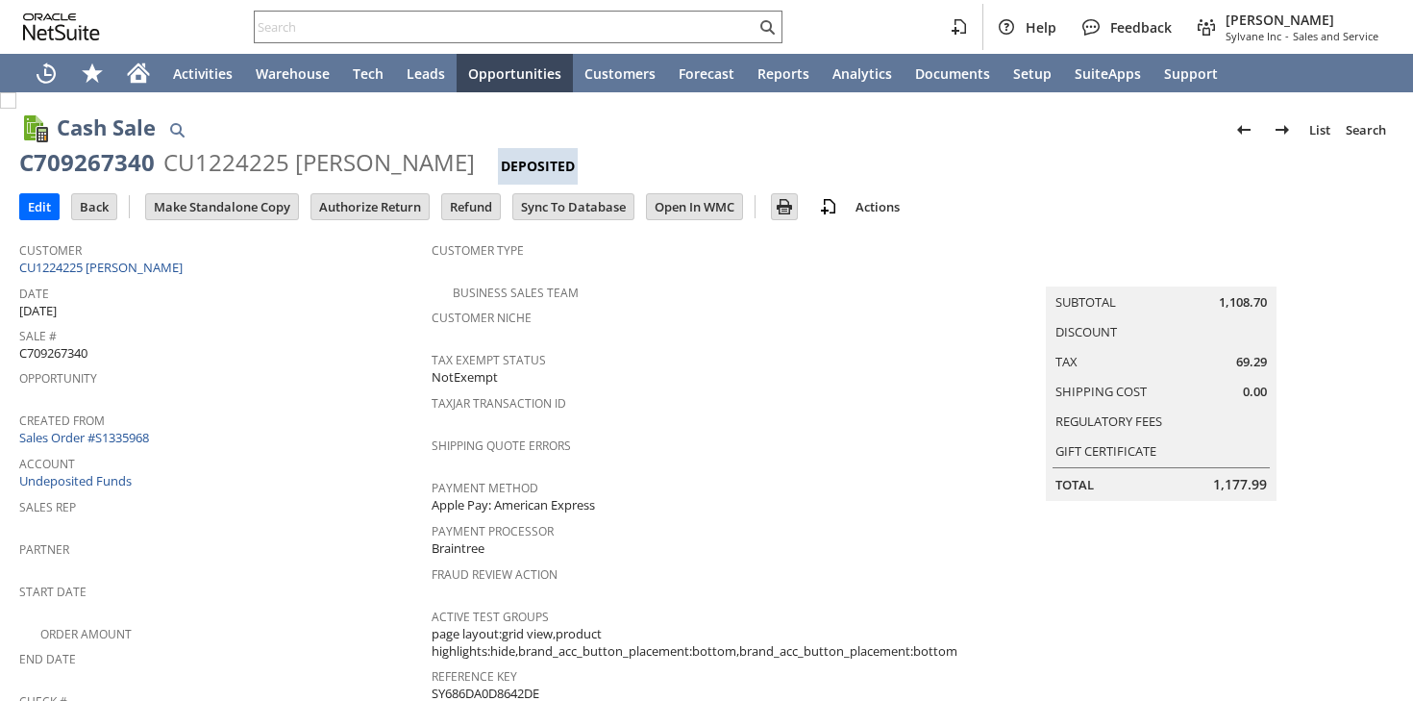
click at [398, 219] on td "Authorize Return" at bounding box center [375, 206] width 131 height 36
click at [398, 216] on input "Authorize Return" at bounding box center [369, 206] width 117 height 25
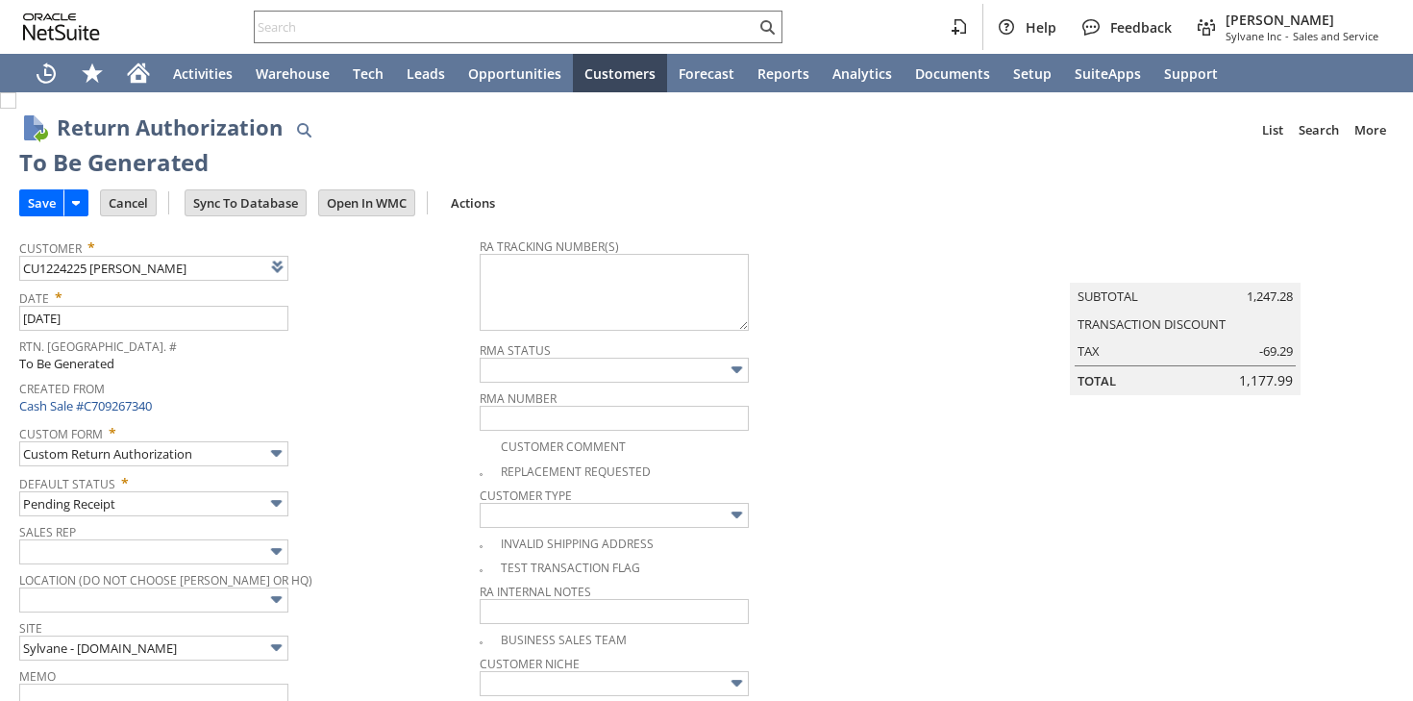
type input "Add"
type input "Copy Previous"
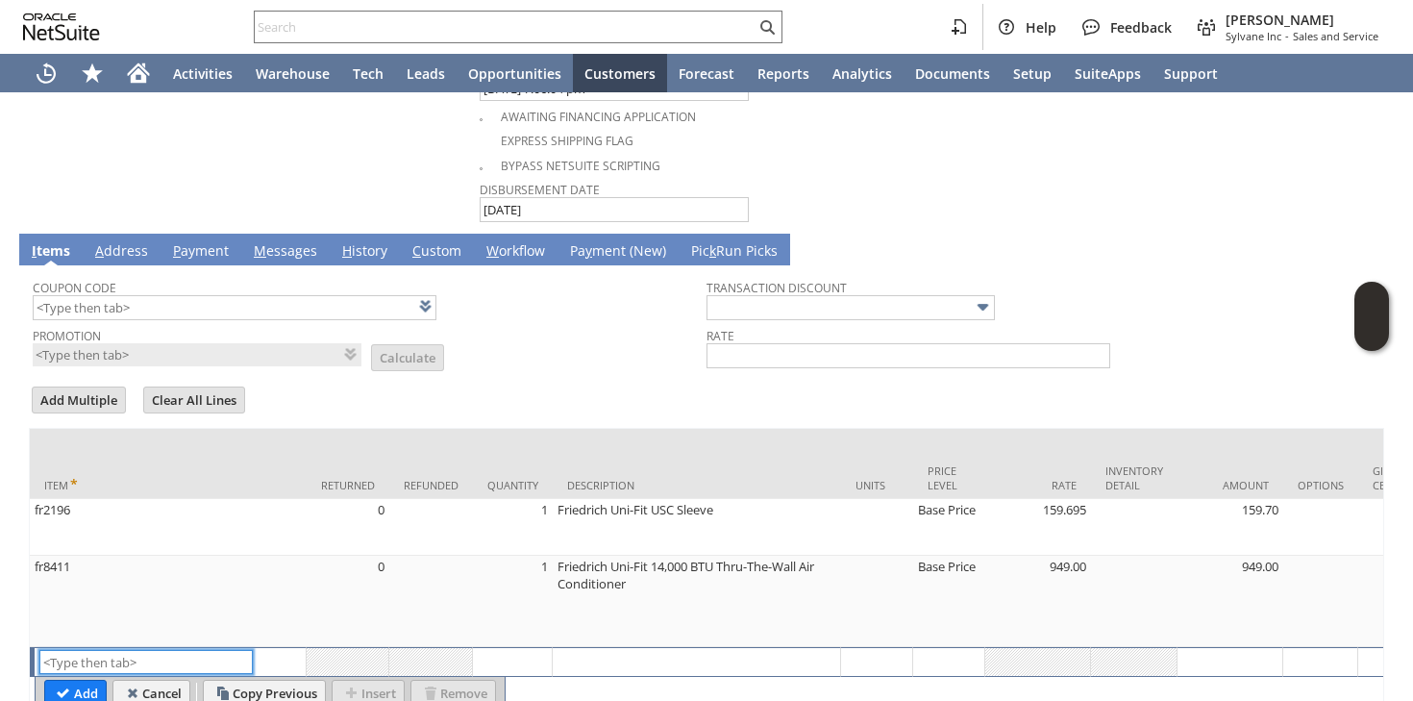
scroll to position [1266, 0]
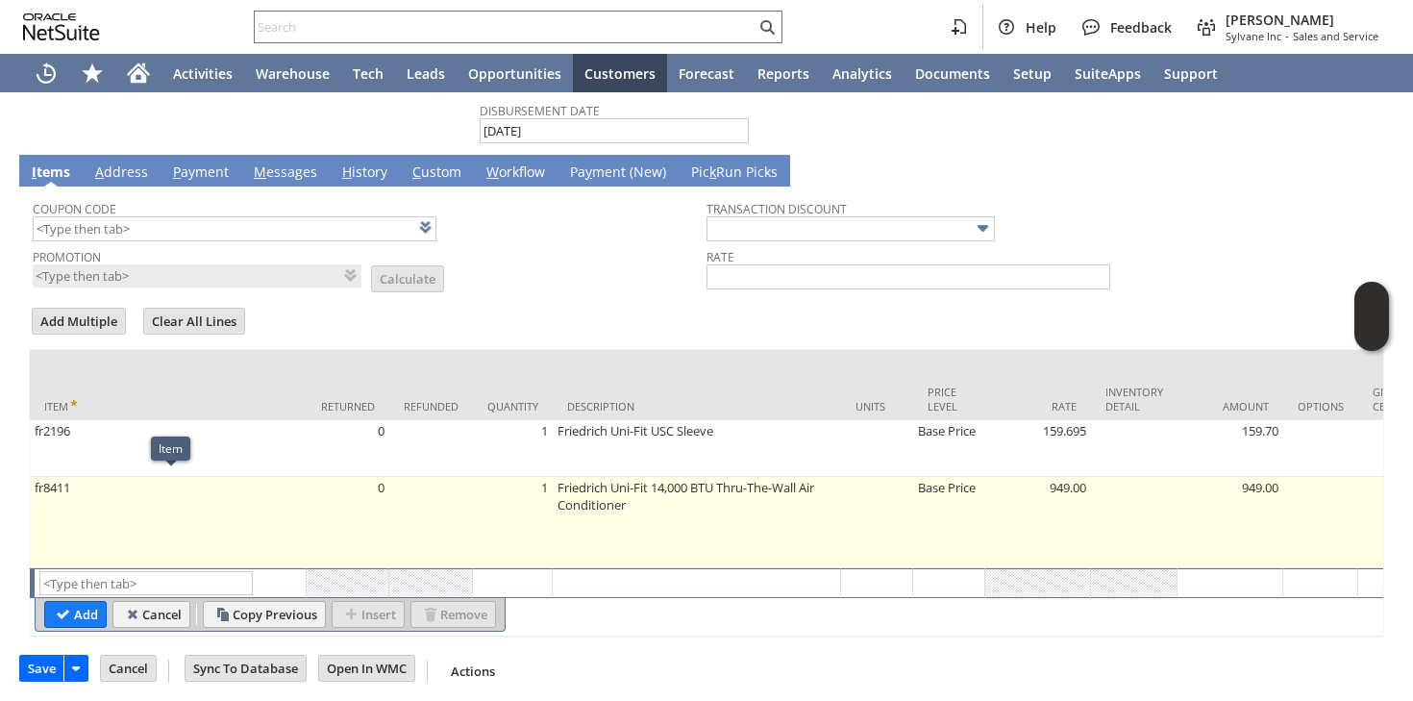
click at [110, 499] on td "fr8411" at bounding box center [168, 522] width 277 height 91
type input "fr8411"
type input "OK"
type input "Make Copy"
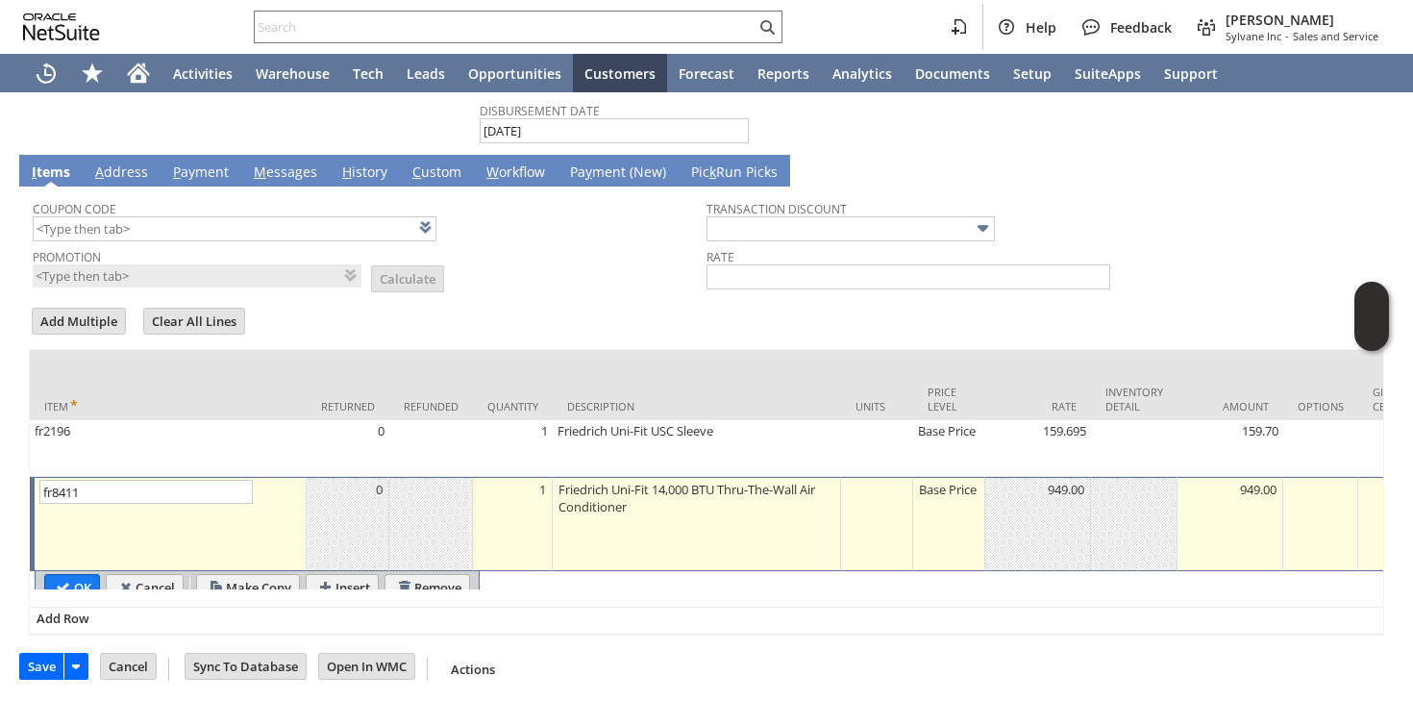
scroll to position [1264, 0]
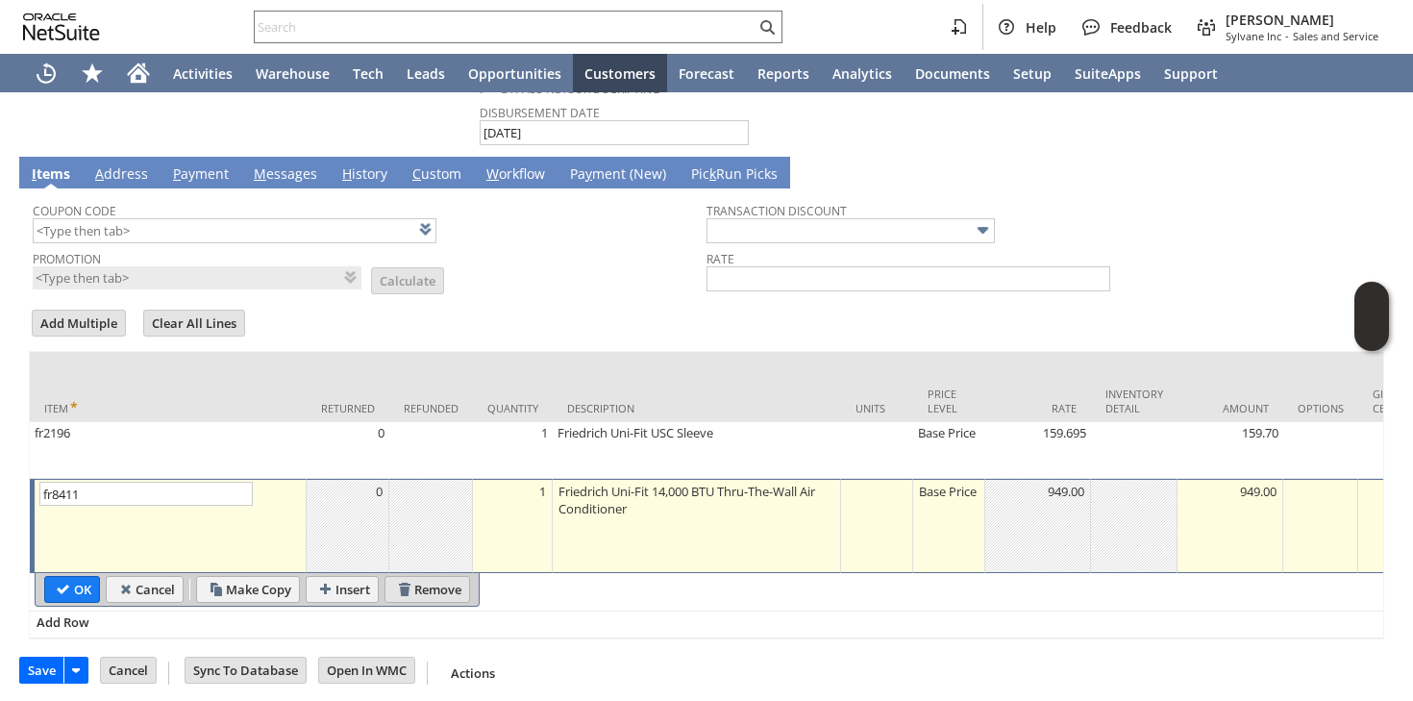
click at [426, 593] on input "Remove" at bounding box center [427, 589] width 84 height 25
type input "Add"
type input "Copy Previous"
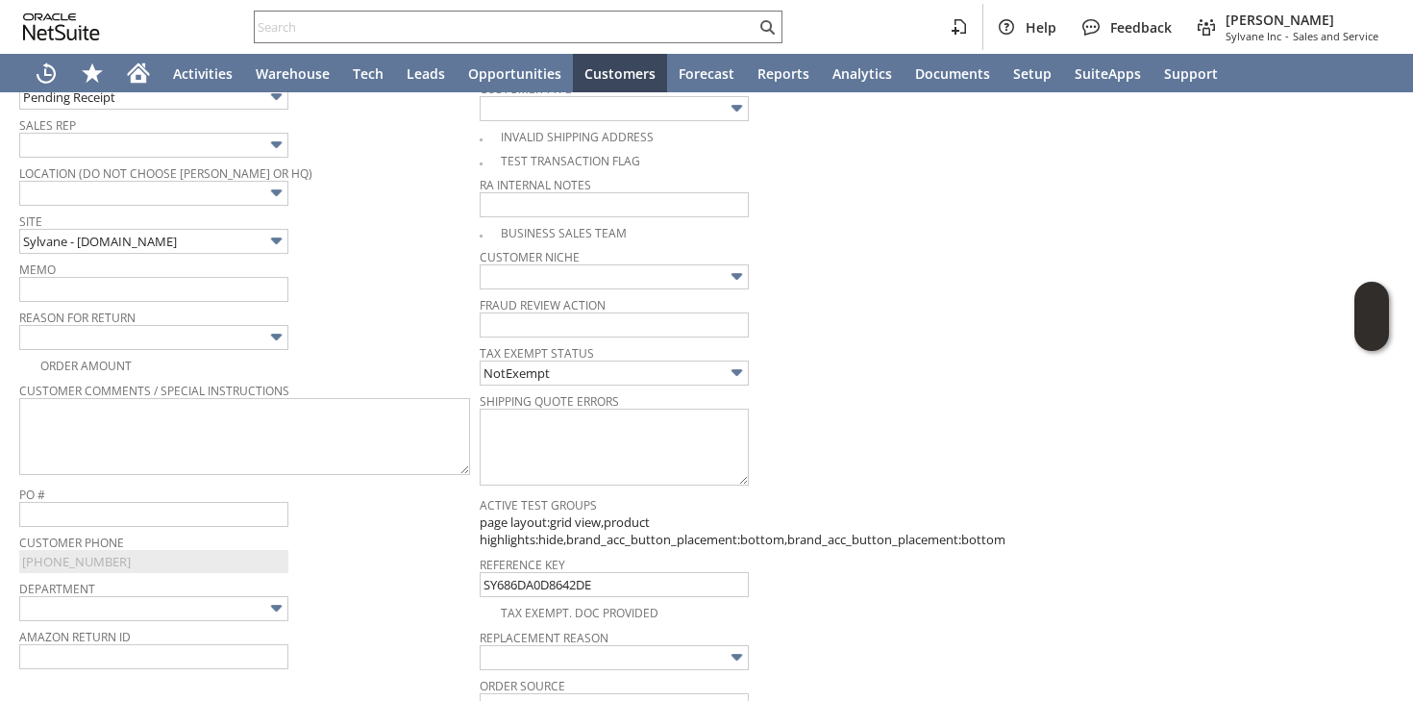
scroll to position [444, 0]
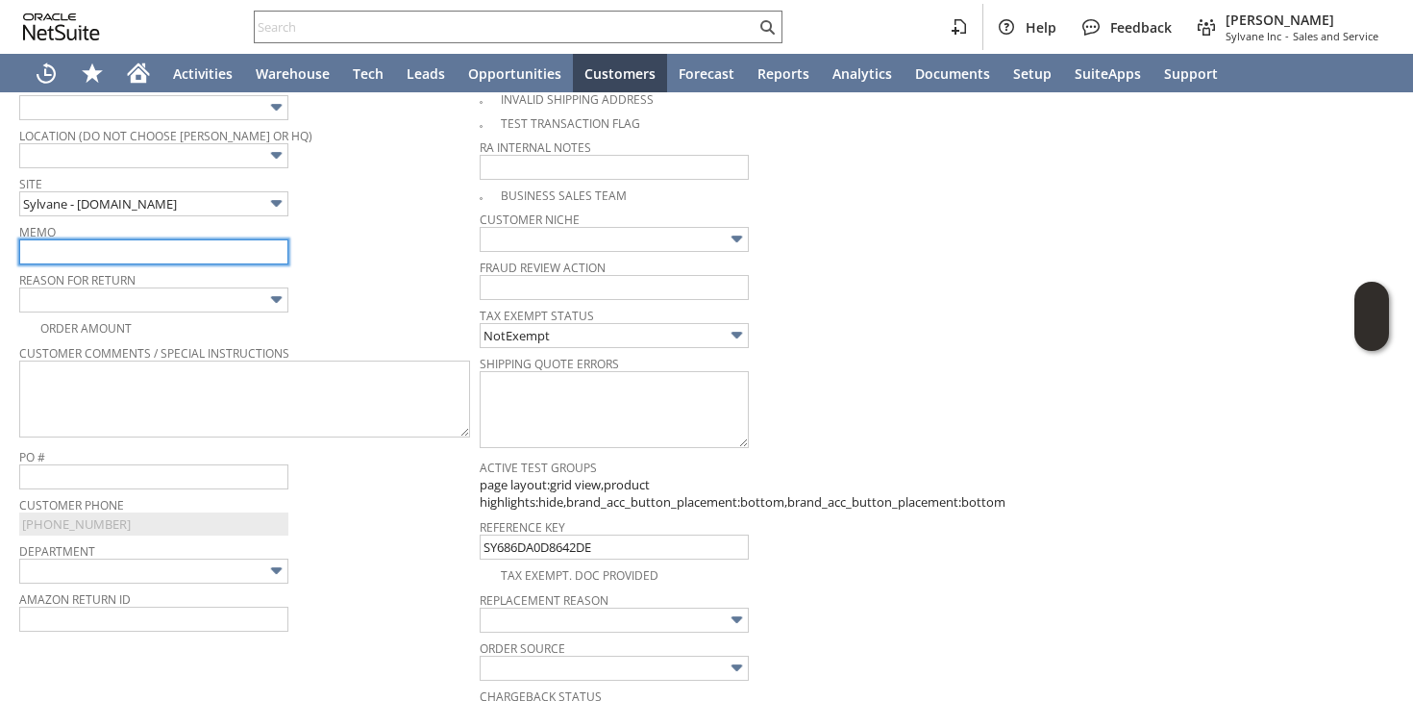
click at [163, 249] on input "text" at bounding box center [153, 251] width 269 height 25
type input "The unit he ordered is oos for the season | we'll take back to sleeve for refund"
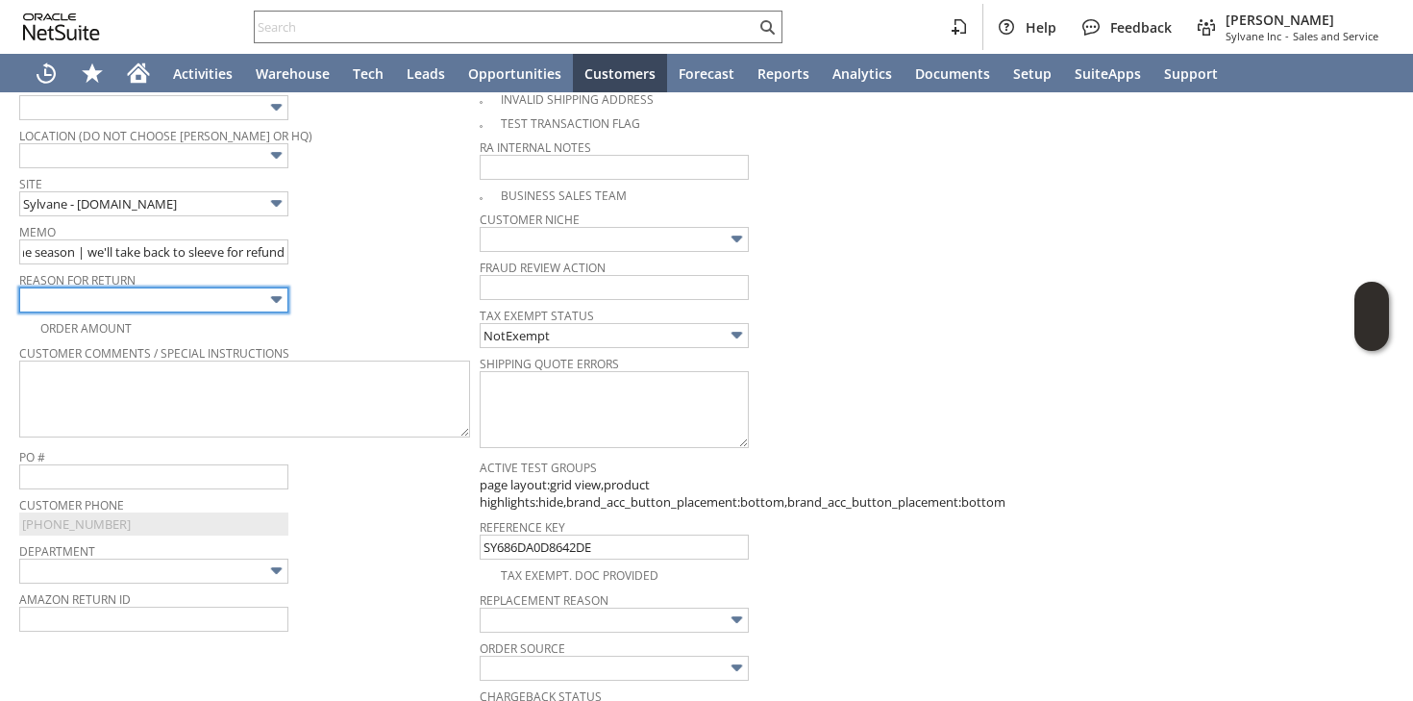
click at [118, 308] on input "text" at bounding box center [153, 299] width 269 height 25
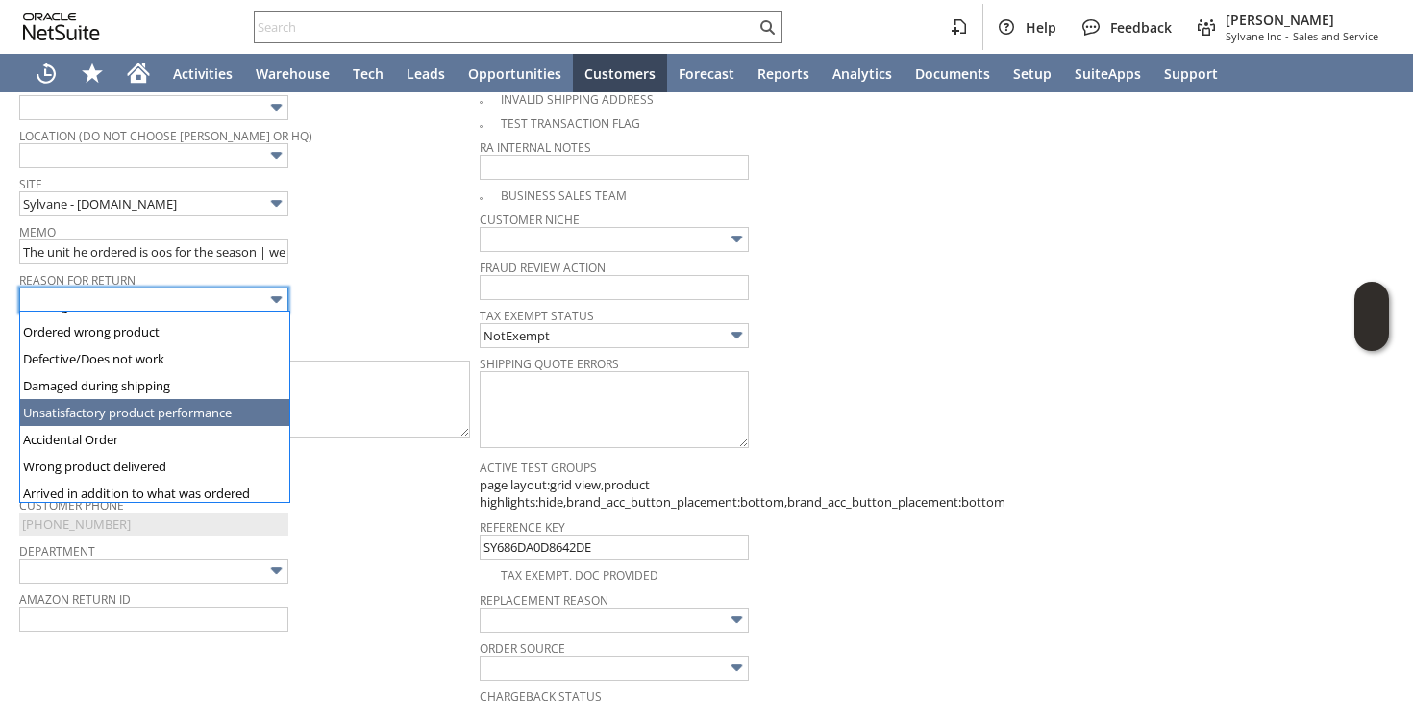
scroll to position [17, 0]
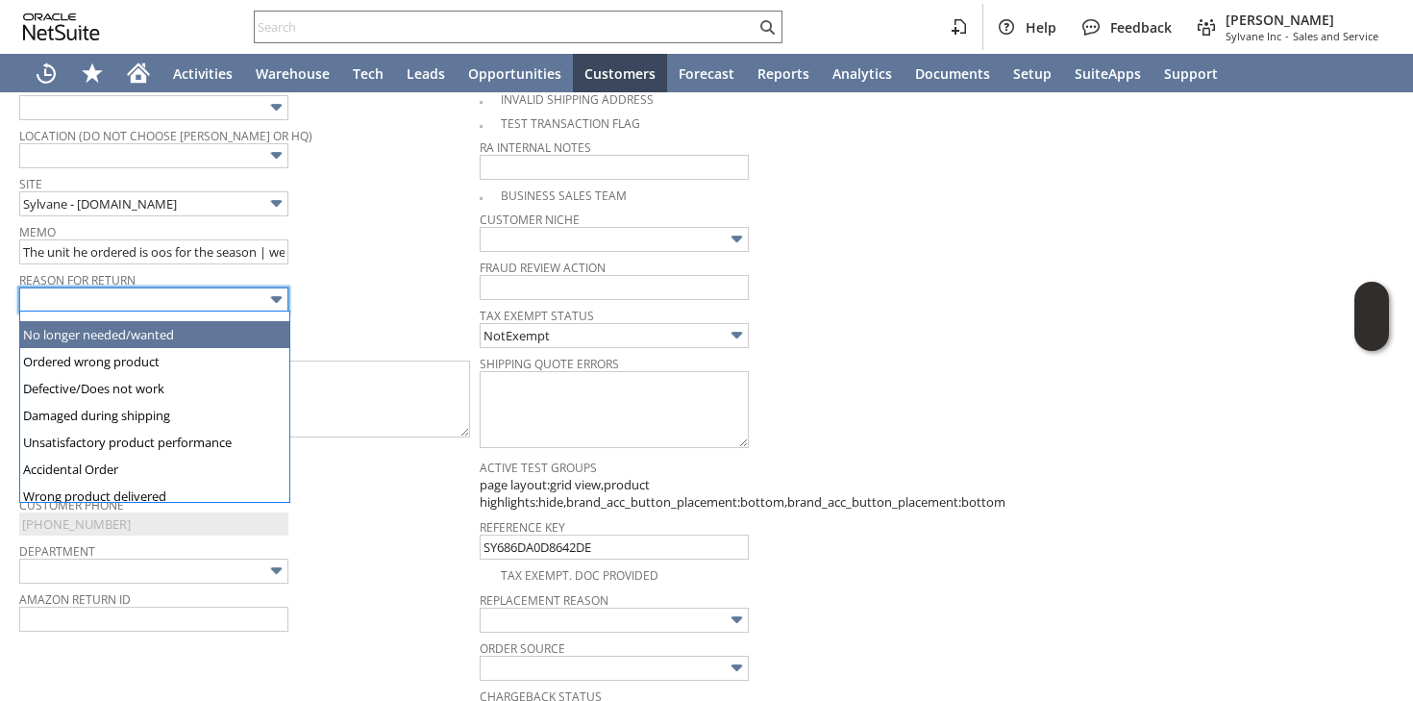
type input "No longer needed/wanted"
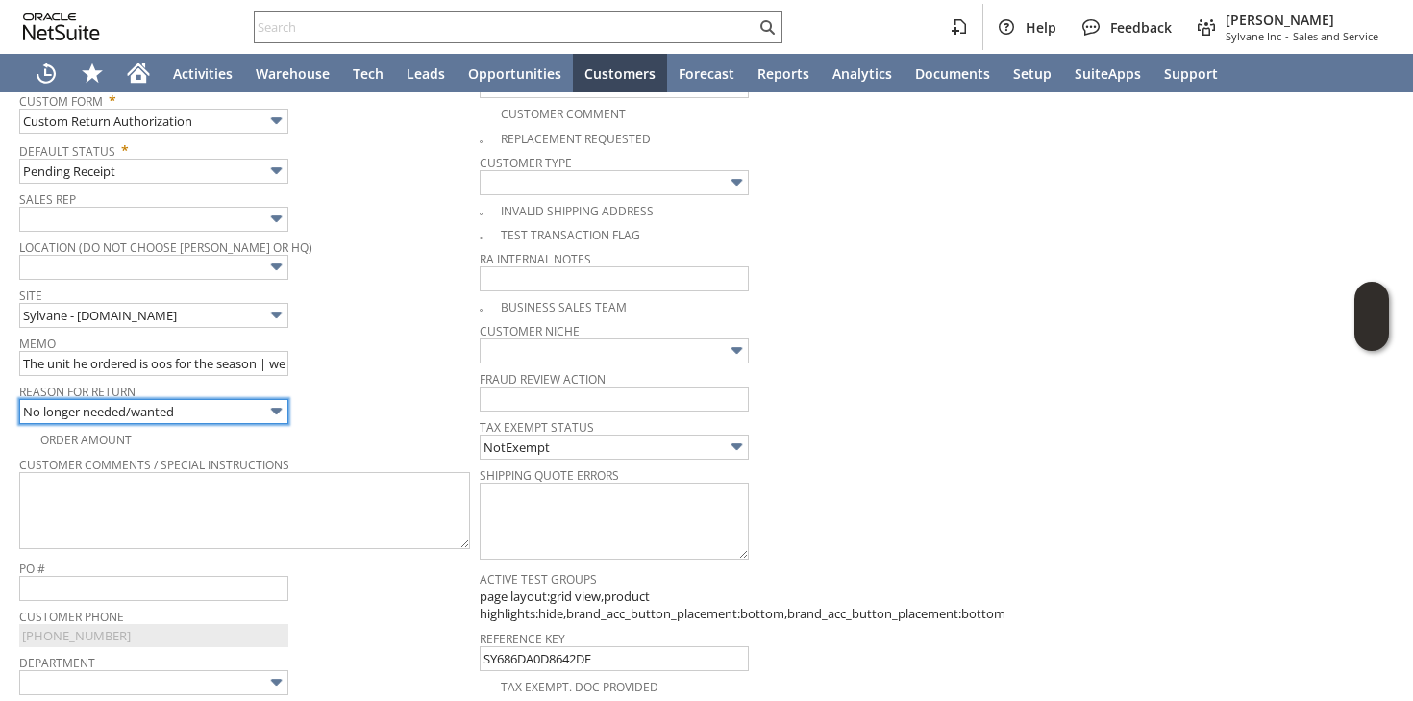
scroll to position [0, 0]
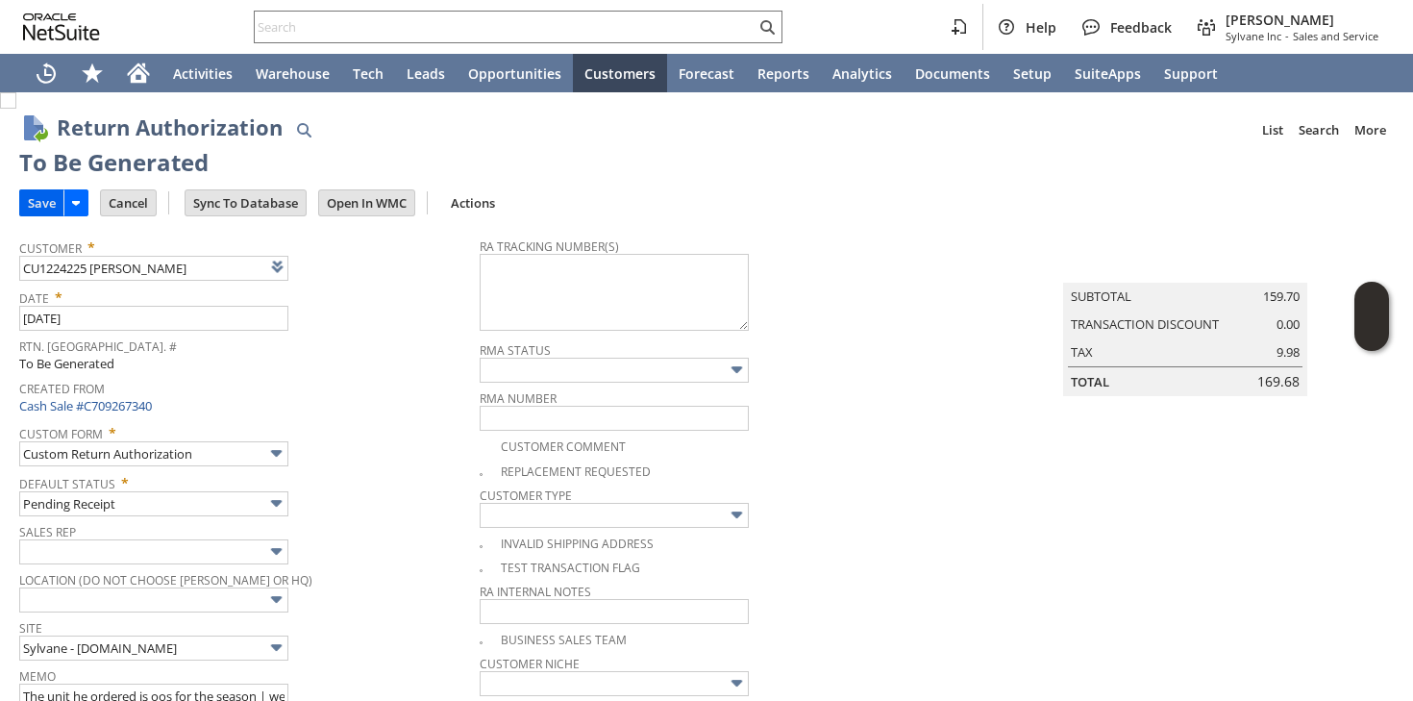
click at [49, 198] on input "Save" at bounding box center [41, 202] width 43 height 25
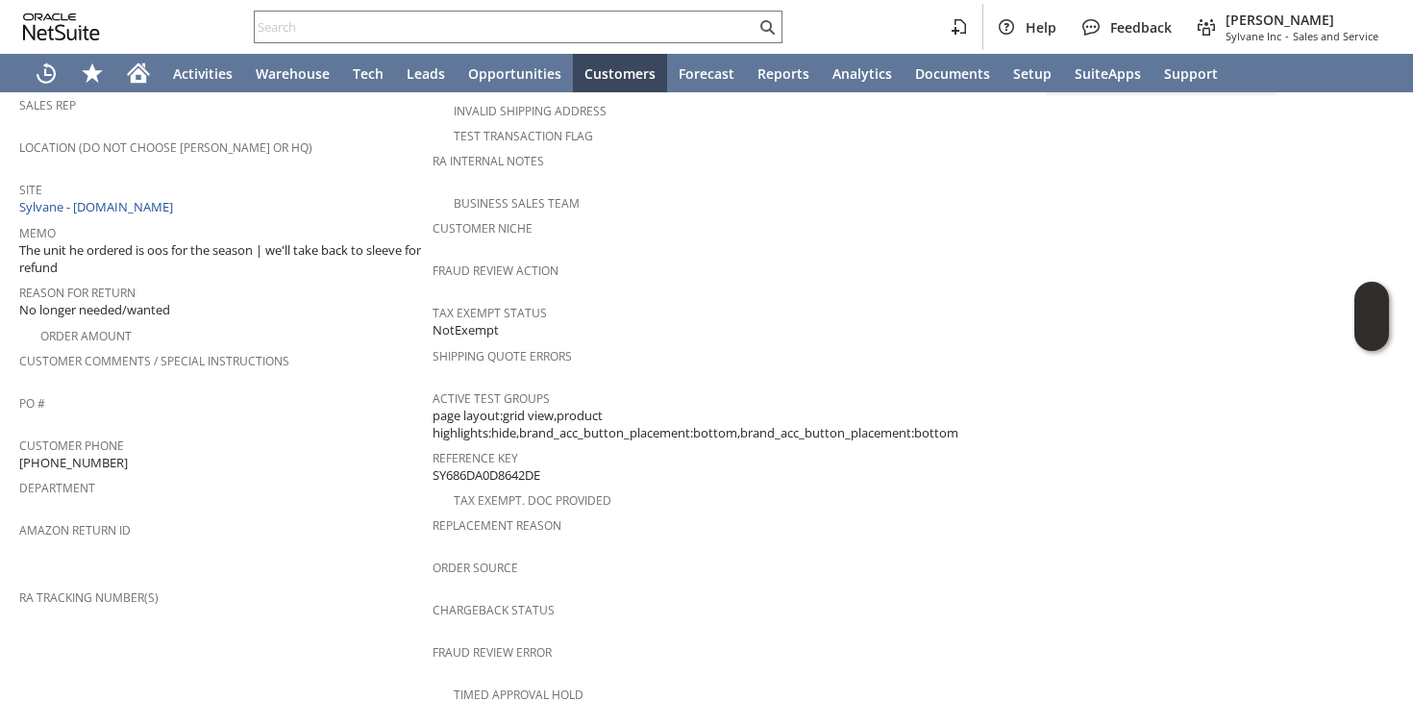
scroll to position [476, 0]
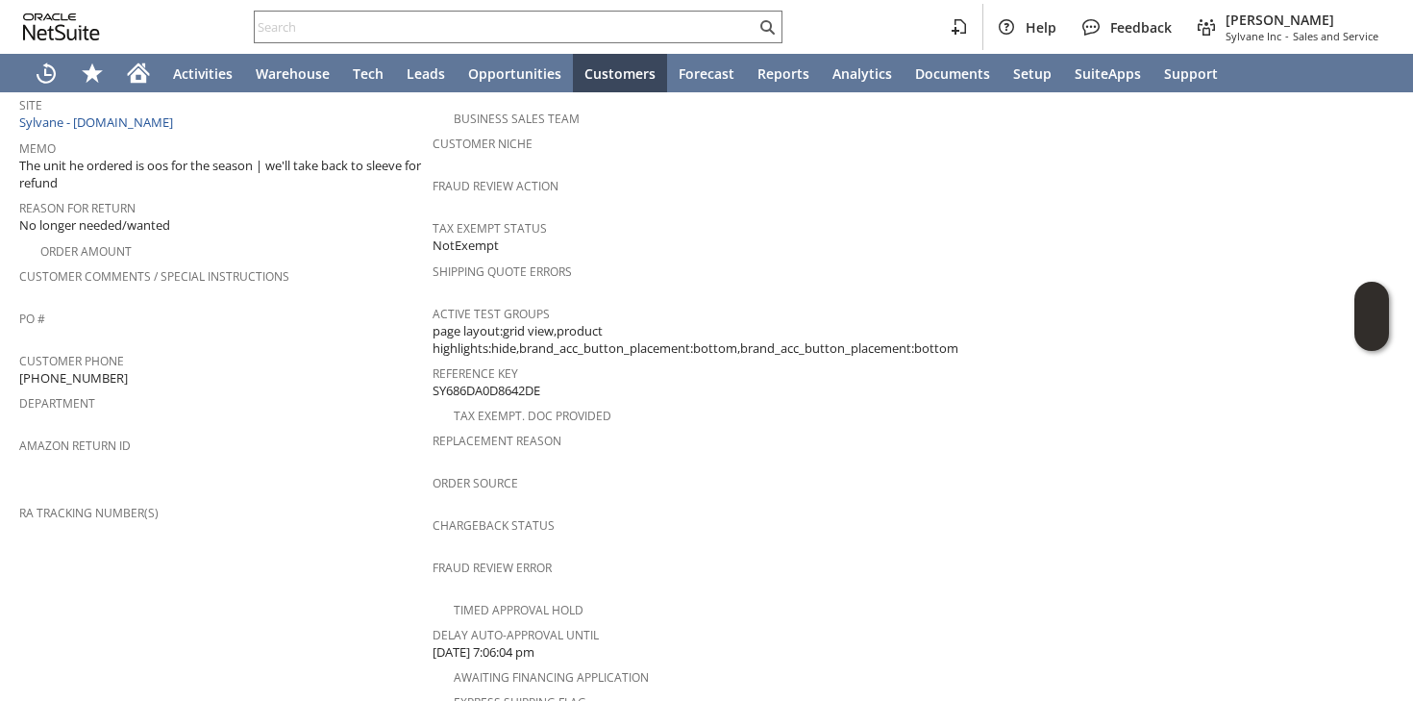
click at [110, 369] on span "[PHONE_NUMBER]" at bounding box center [73, 378] width 109 height 18
copy tbody "[PHONE_NUMBER]"
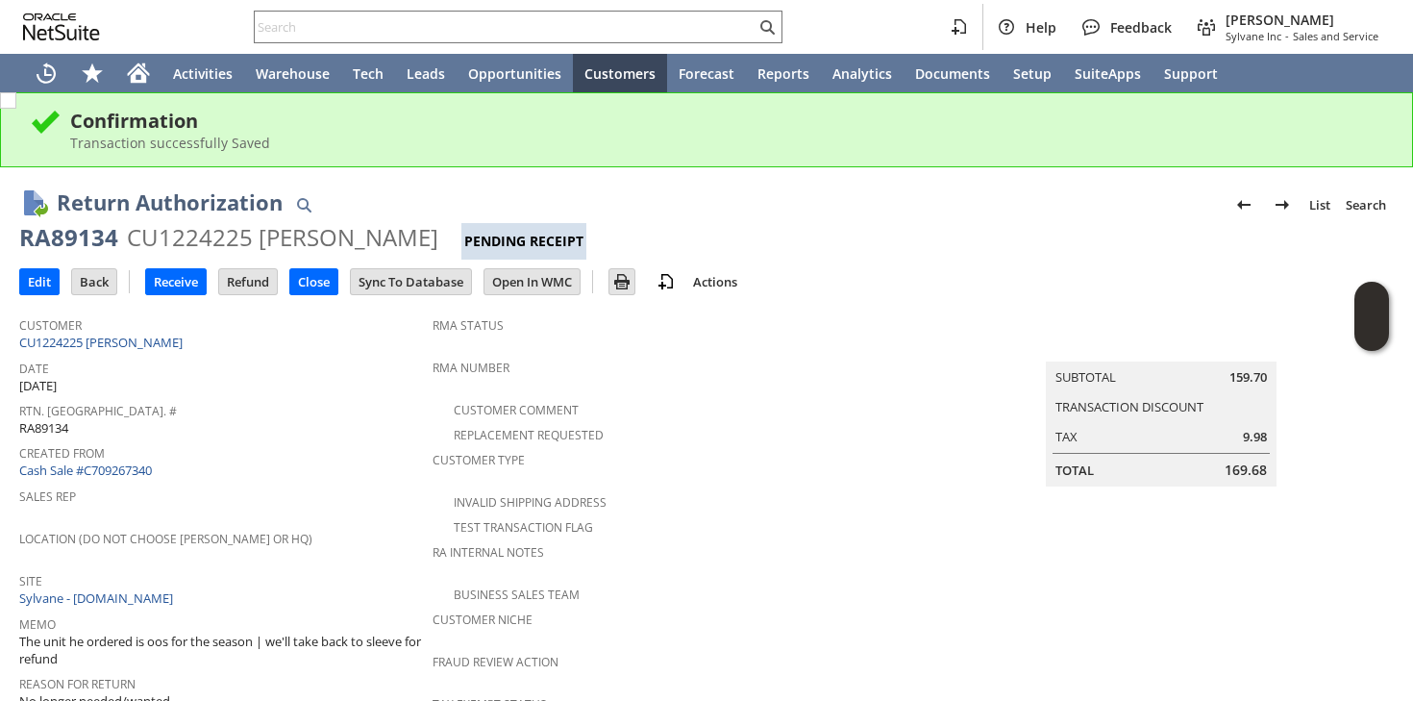
click at [73, 242] on div "RA89134" at bounding box center [68, 237] width 99 height 31
copy div "RA89134"
click at [42, 284] on input "Edit" at bounding box center [39, 281] width 38 height 25
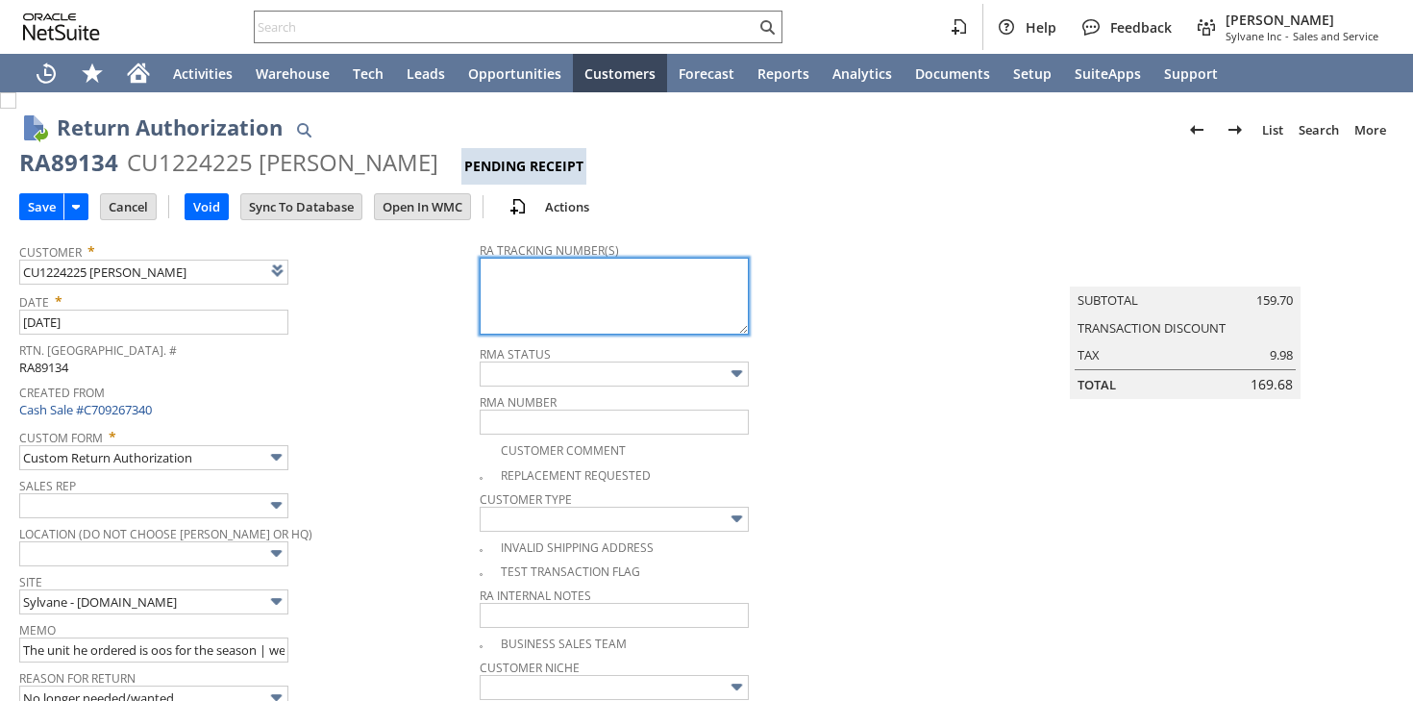
click at [498, 322] on textarea at bounding box center [614, 296] width 269 height 77
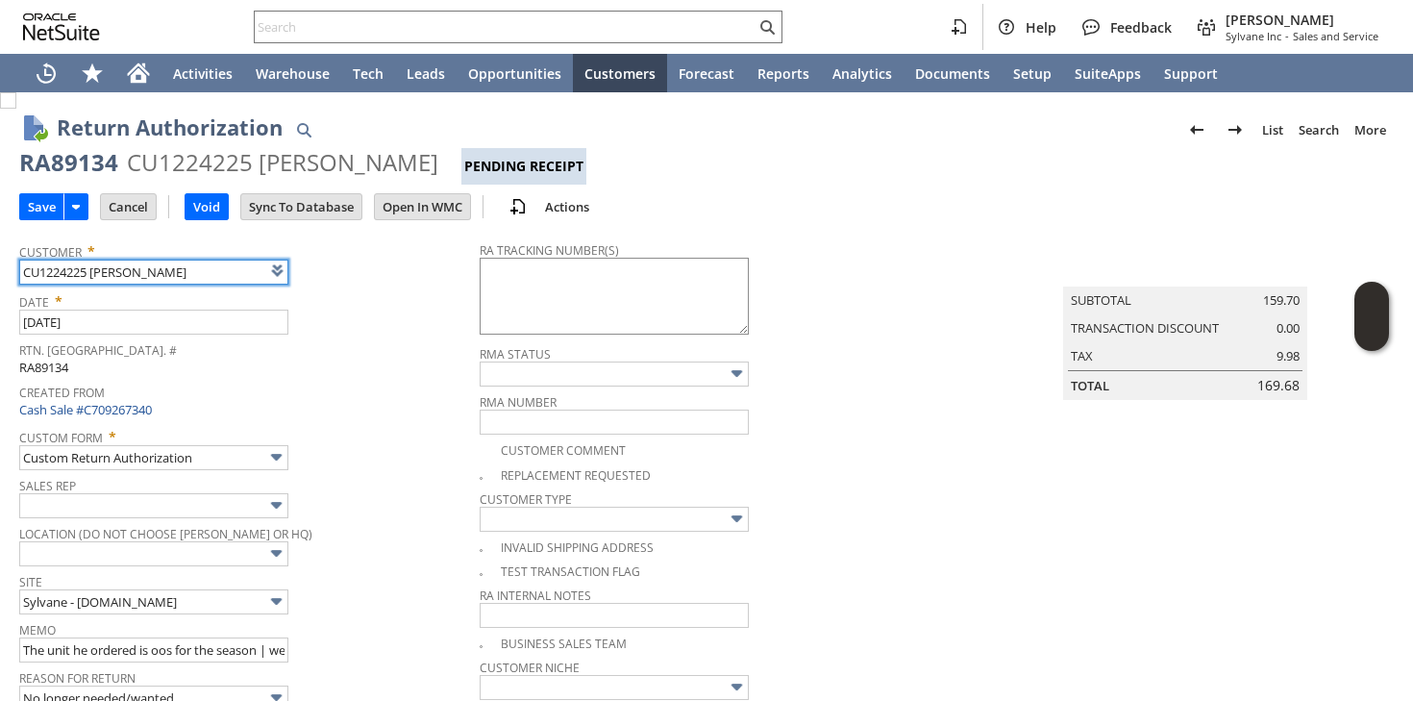
paste input "791894502727"
type input "CU1224225 [PERSON_NAME]"
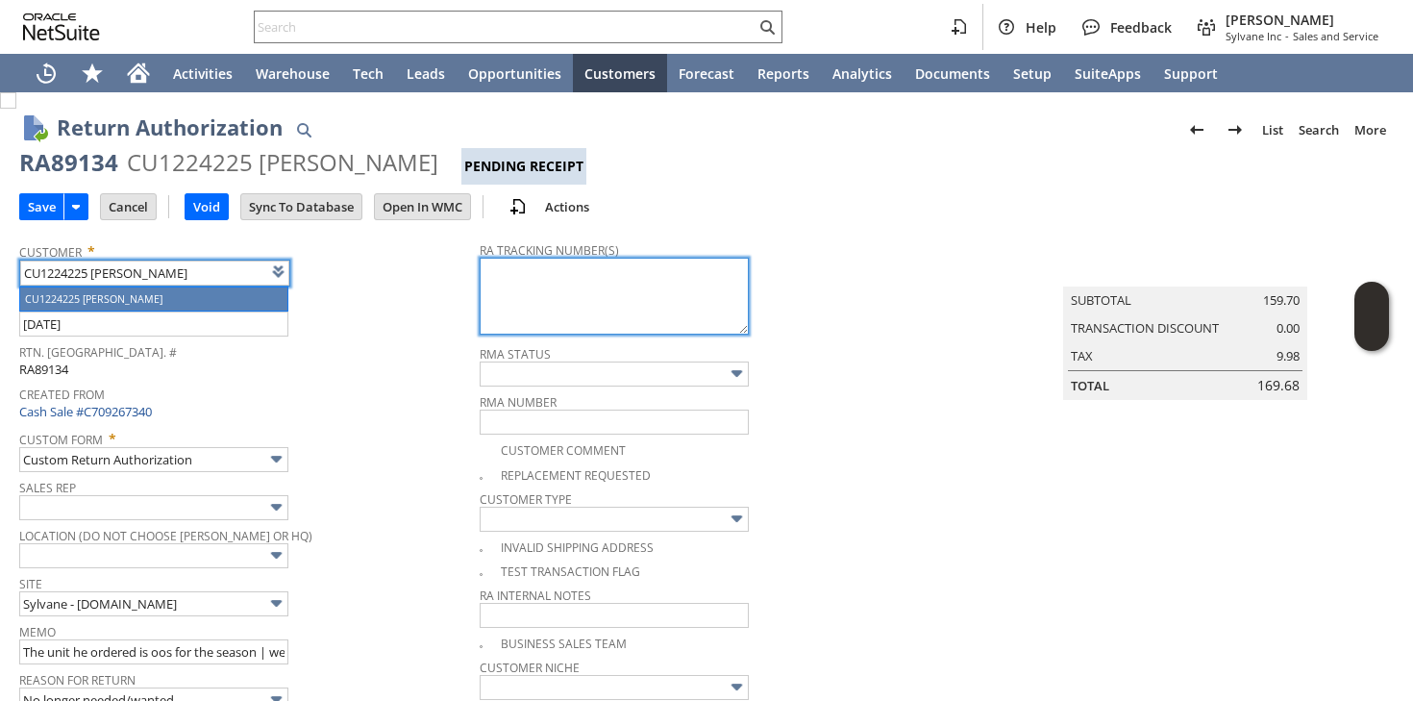
click at [618, 298] on textarea at bounding box center [614, 296] width 269 height 77
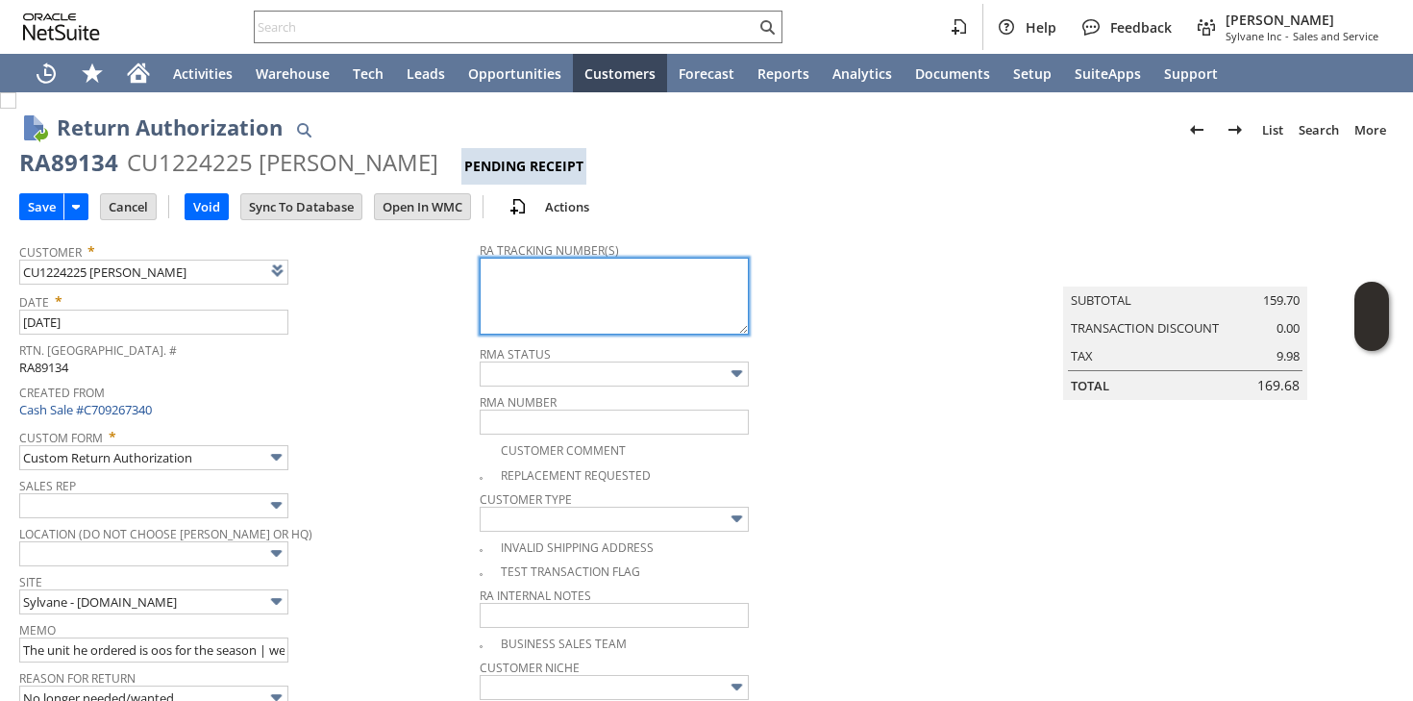
paste textarea "791894502727"
type textarea "791894502727"
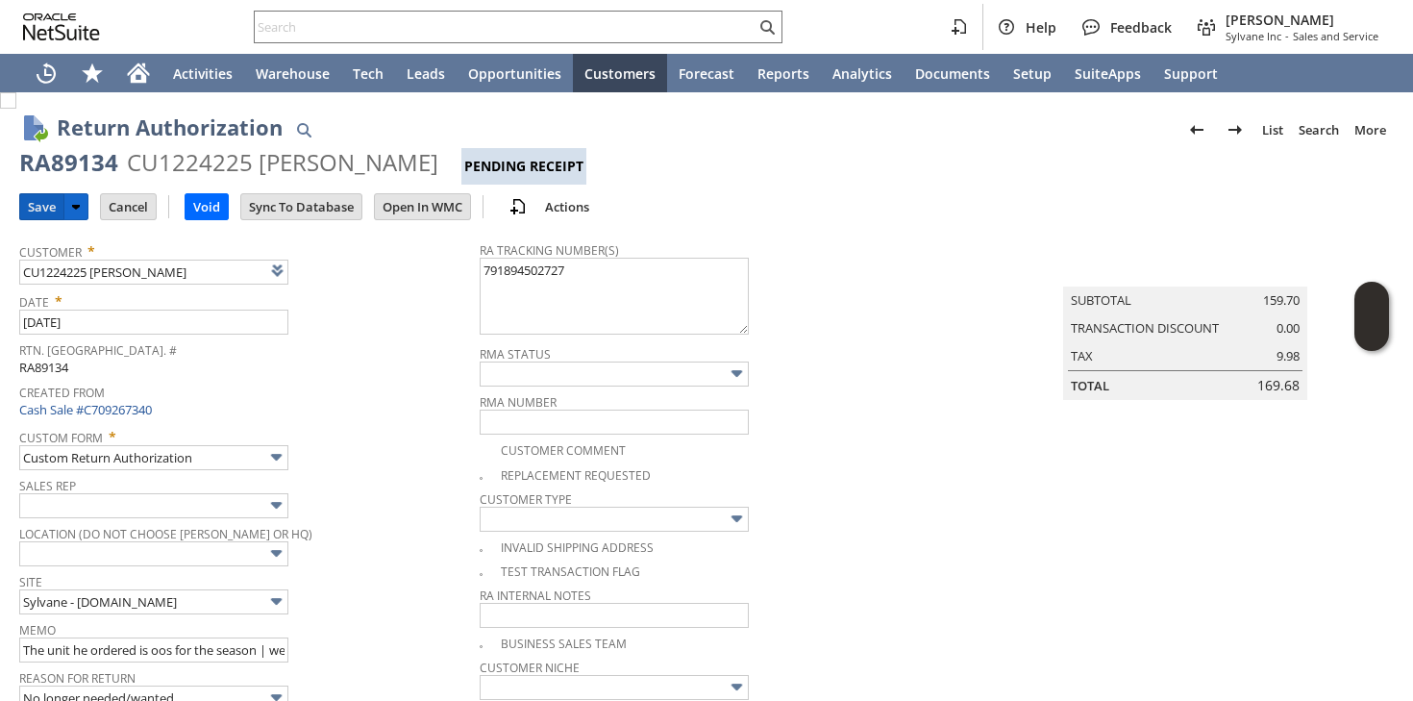
click at [52, 209] on input "Save" at bounding box center [41, 206] width 43 height 25
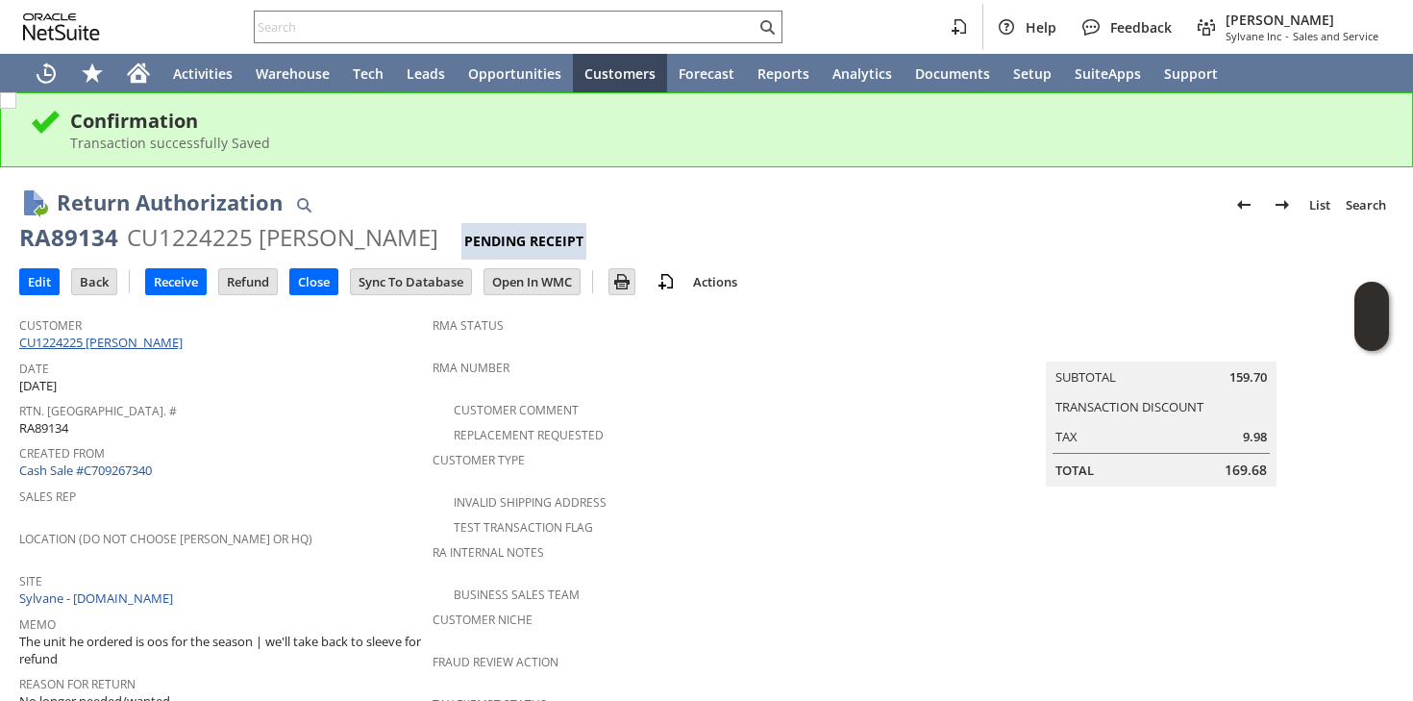
click at [138, 339] on link "CU1224225 [PERSON_NAME]" at bounding box center [103, 342] width 168 height 17
